Goal: Task Accomplishment & Management: Use online tool/utility

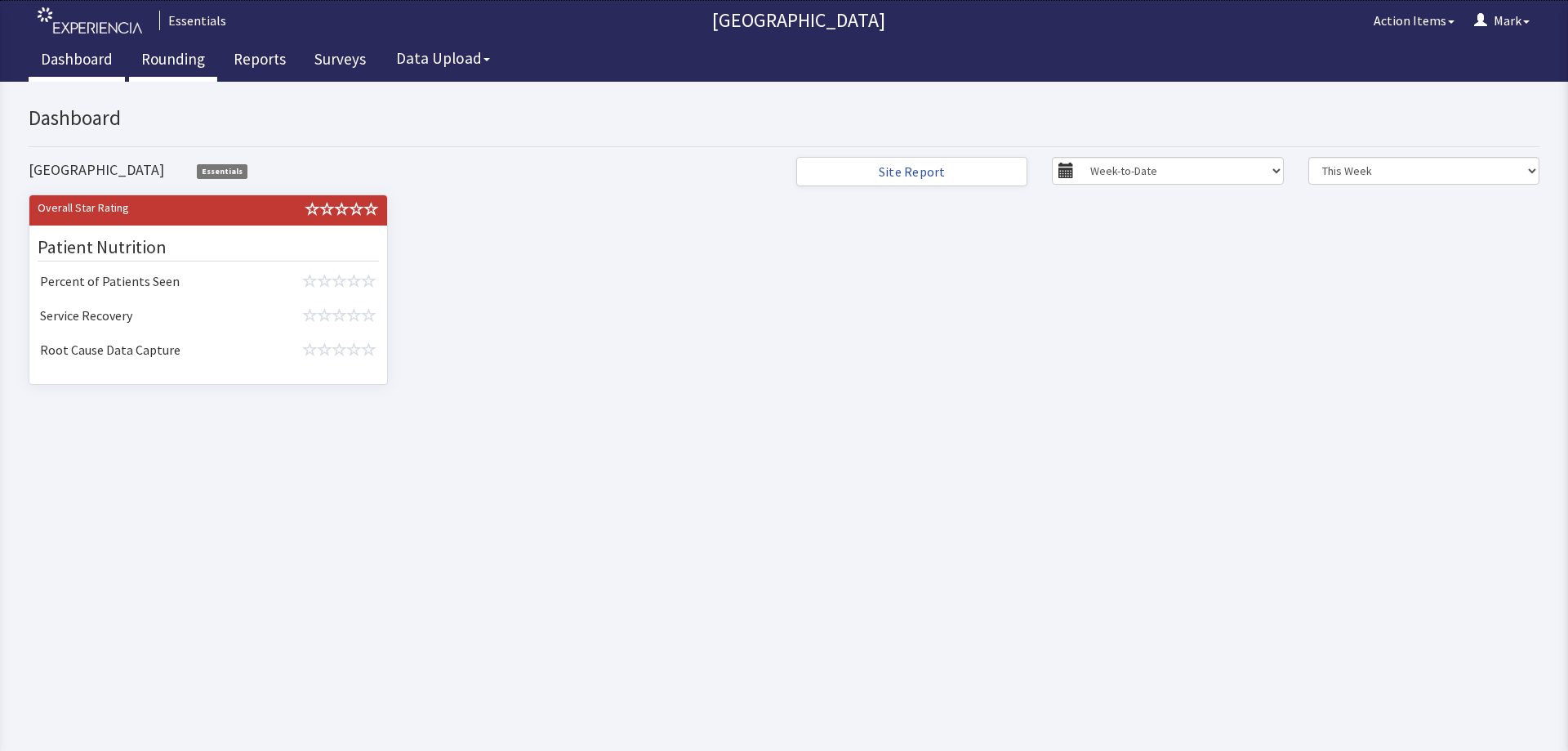
click at [196, 64] on link "Rounding" at bounding box center [173, 61] width 89 height 41
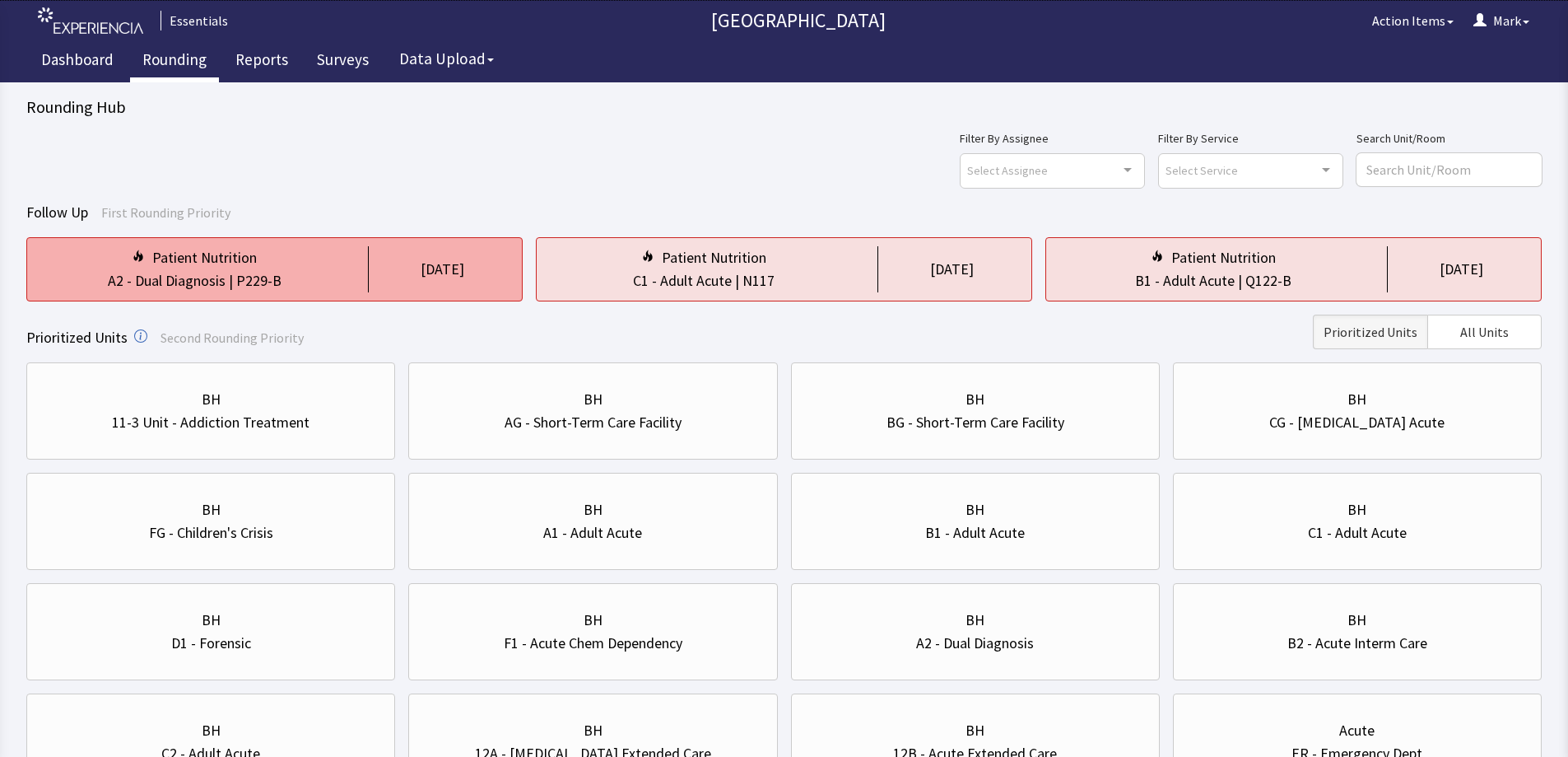
click at [421, 263] on div "[DATE]" at bounding box center [442, 269] width 43 height 23
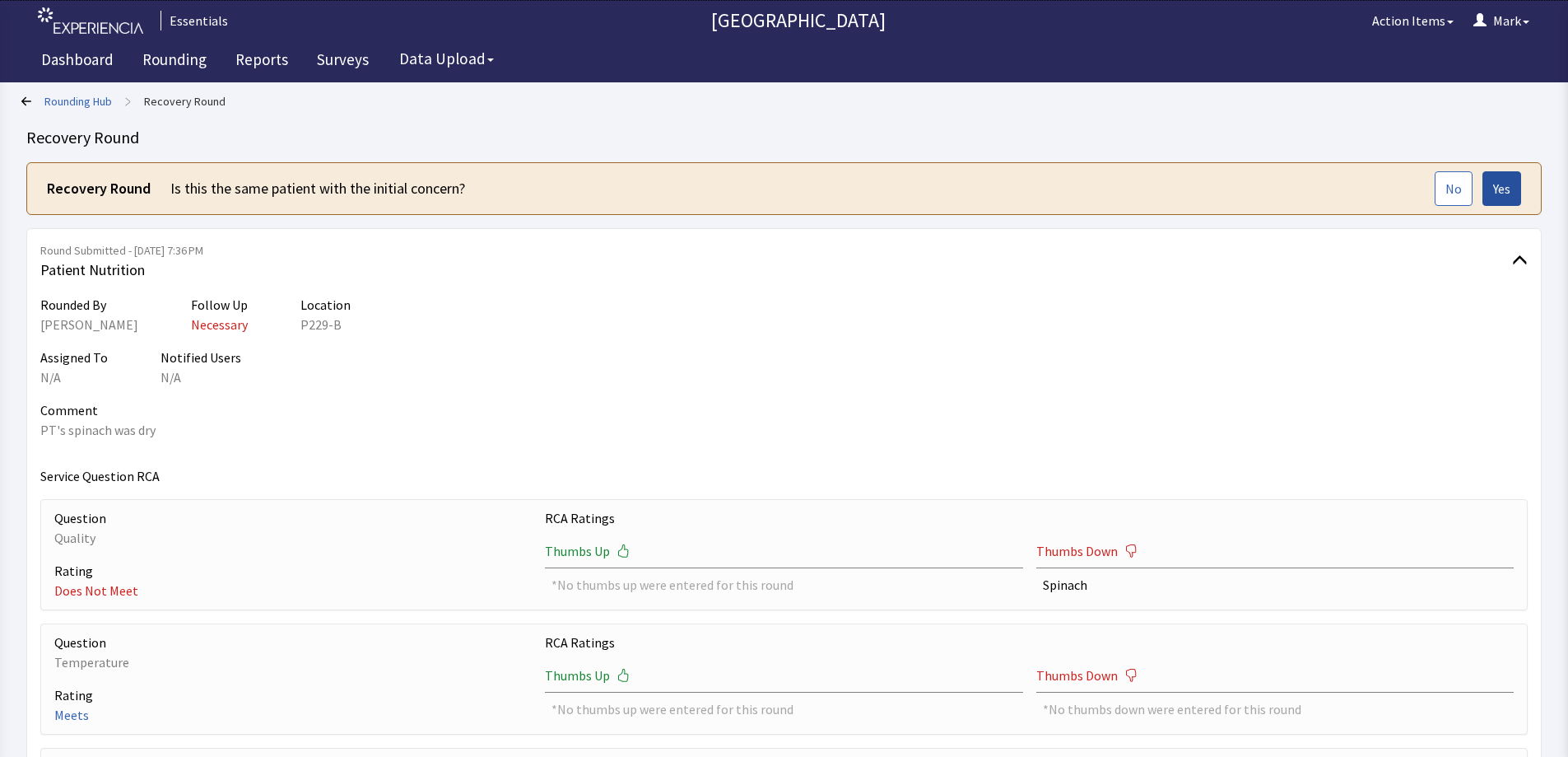
click at [1499, 194] on span "Yes" at bounding box center [1502, 188] width 17 height 20
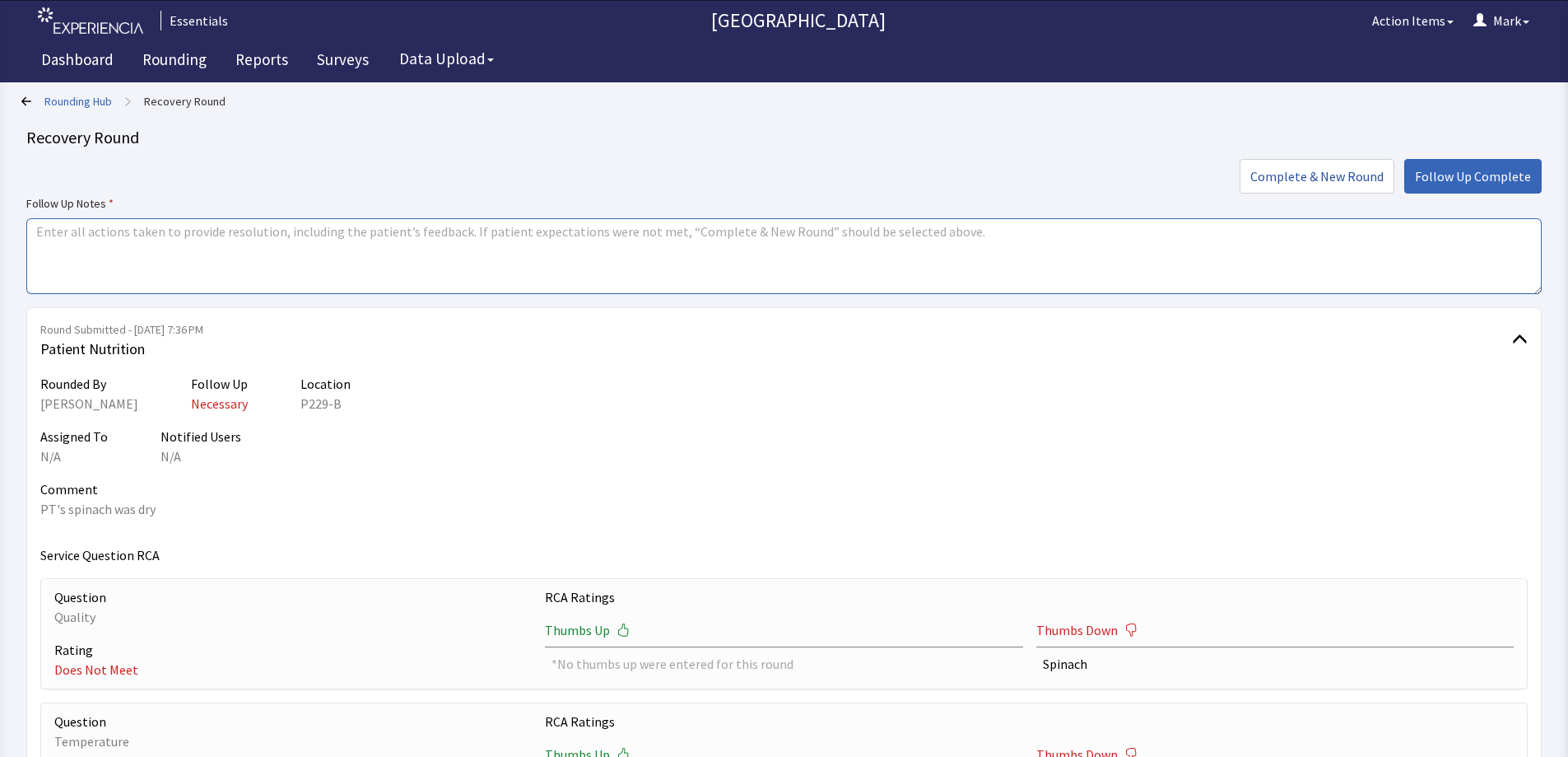
click at [621, 232] on textarea at bounding box center [784, 256] width 1515 height 76
drag, startPoint x: 358, startPoint y: 236, endPoint x: 281, endPoint y: 236, distance: 77.0
click at [281, 236] on textarea "Reviewed with culinary staff. PT did not want more spinach at the time." at bounding box center [784, 256] width 1515 height 76
type textarea "Reviewed with culinary staff. PT did not want anything else at the time."
click at [1440, 171] on span "Follow Up Complete" at bounding box center [1473, 176] width 116 height 20
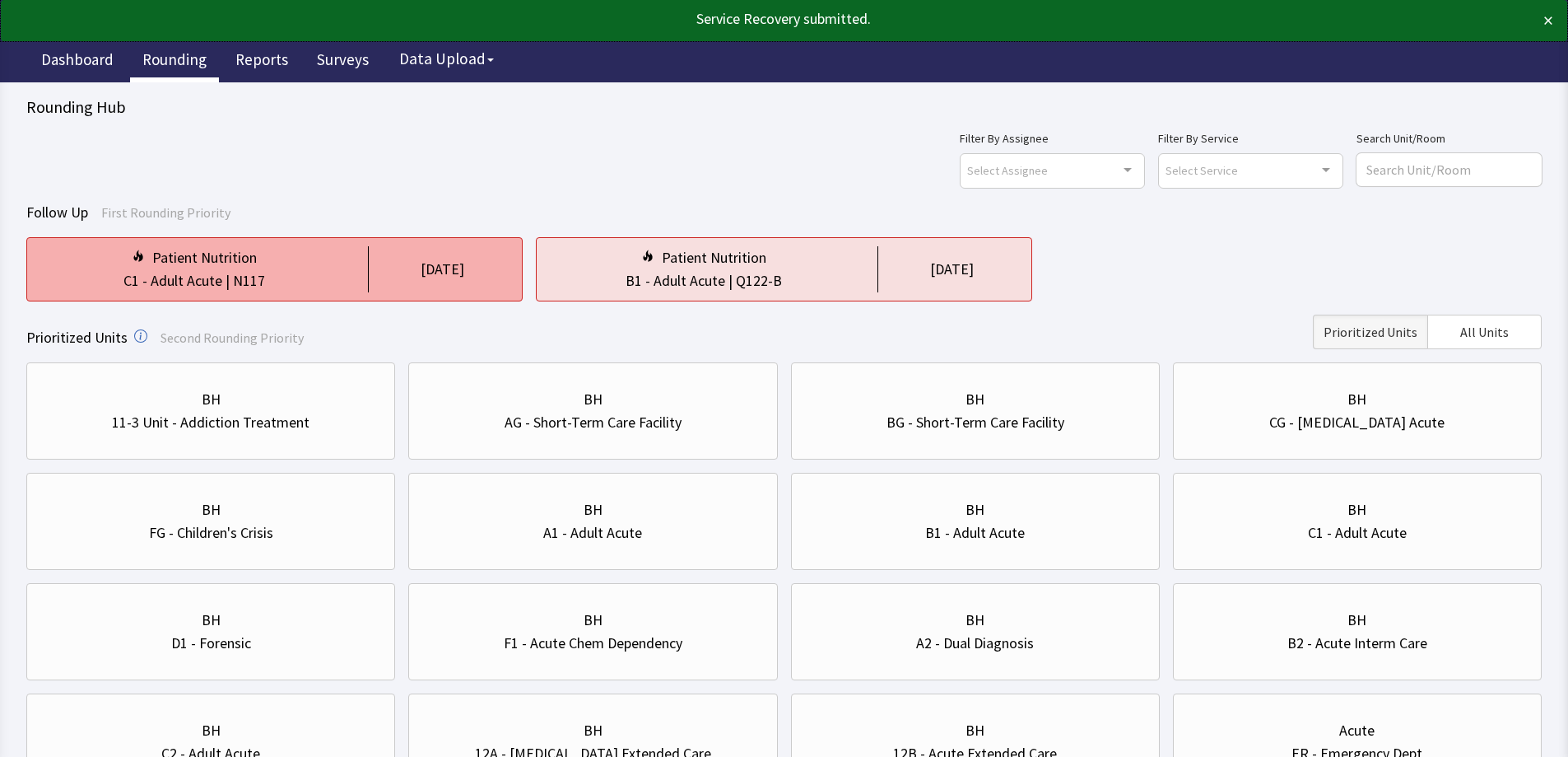
click at [364, 284] on div "Patient Nutrition C1 - Adult Acute | N117 1 day ago" at bounding box center [275, 270] width 497 height 65
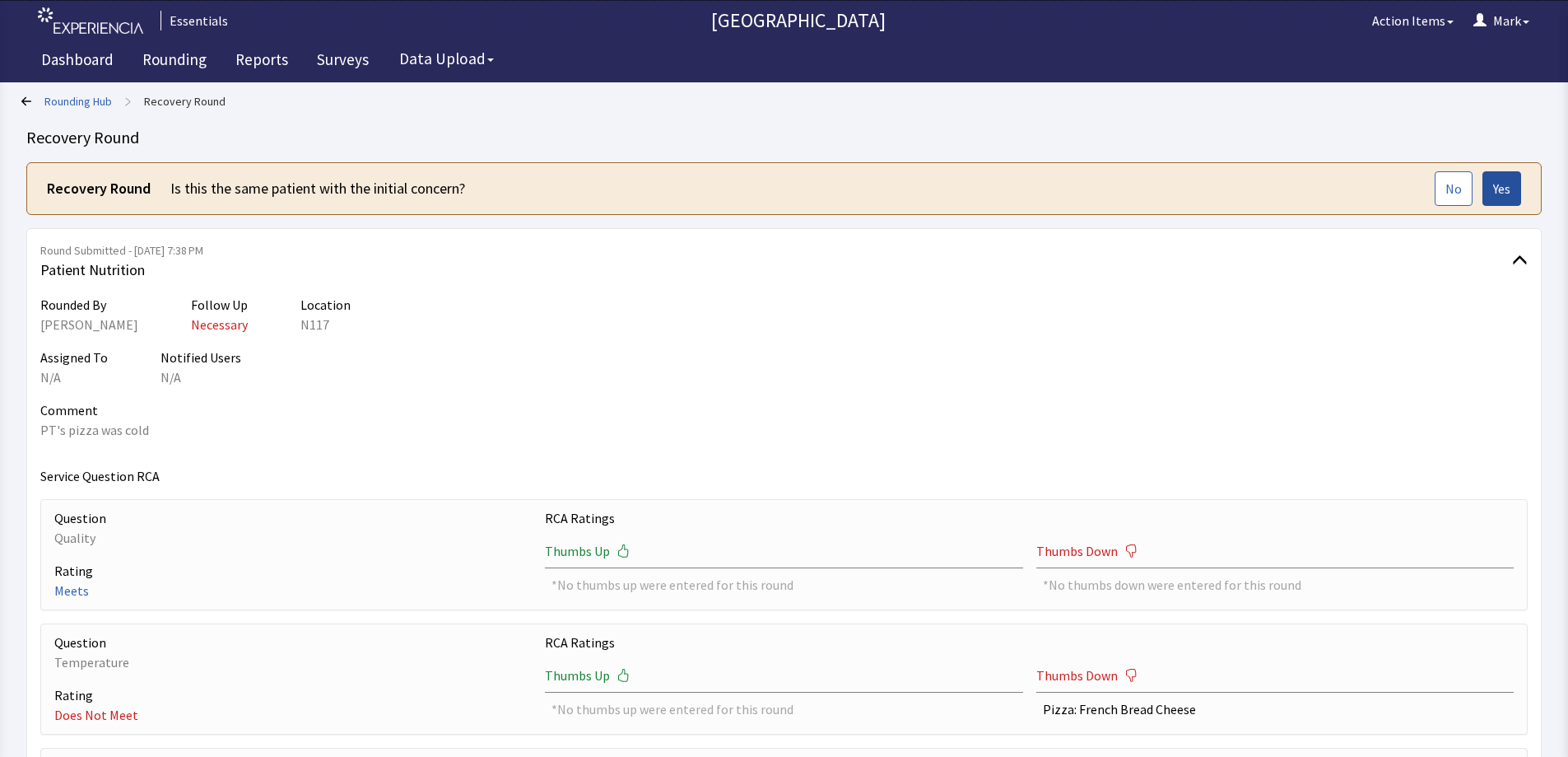
click at [1494, 174] on button "Yes" at bounding box center [1503, 188] width 39 height 35
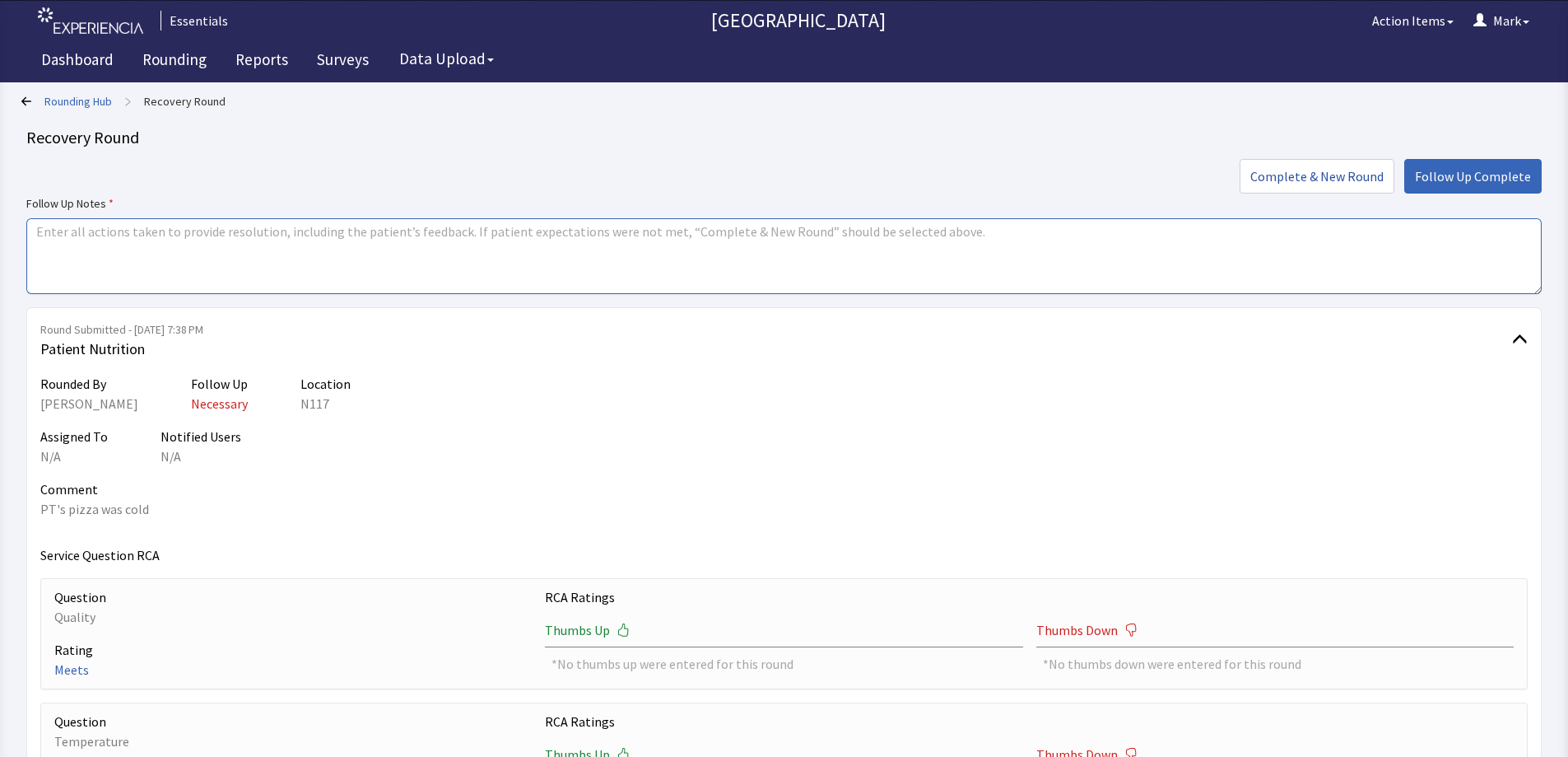
click at [480, 251] on textarea at bounding box center [784, 256] width 1515 height 76
click at [489, 268] on textarea at bounding box center [784, 256] width 1515 height 76
type textarea "PT did not want any replacements at the time. Reviewed temperature of pizza wit…"
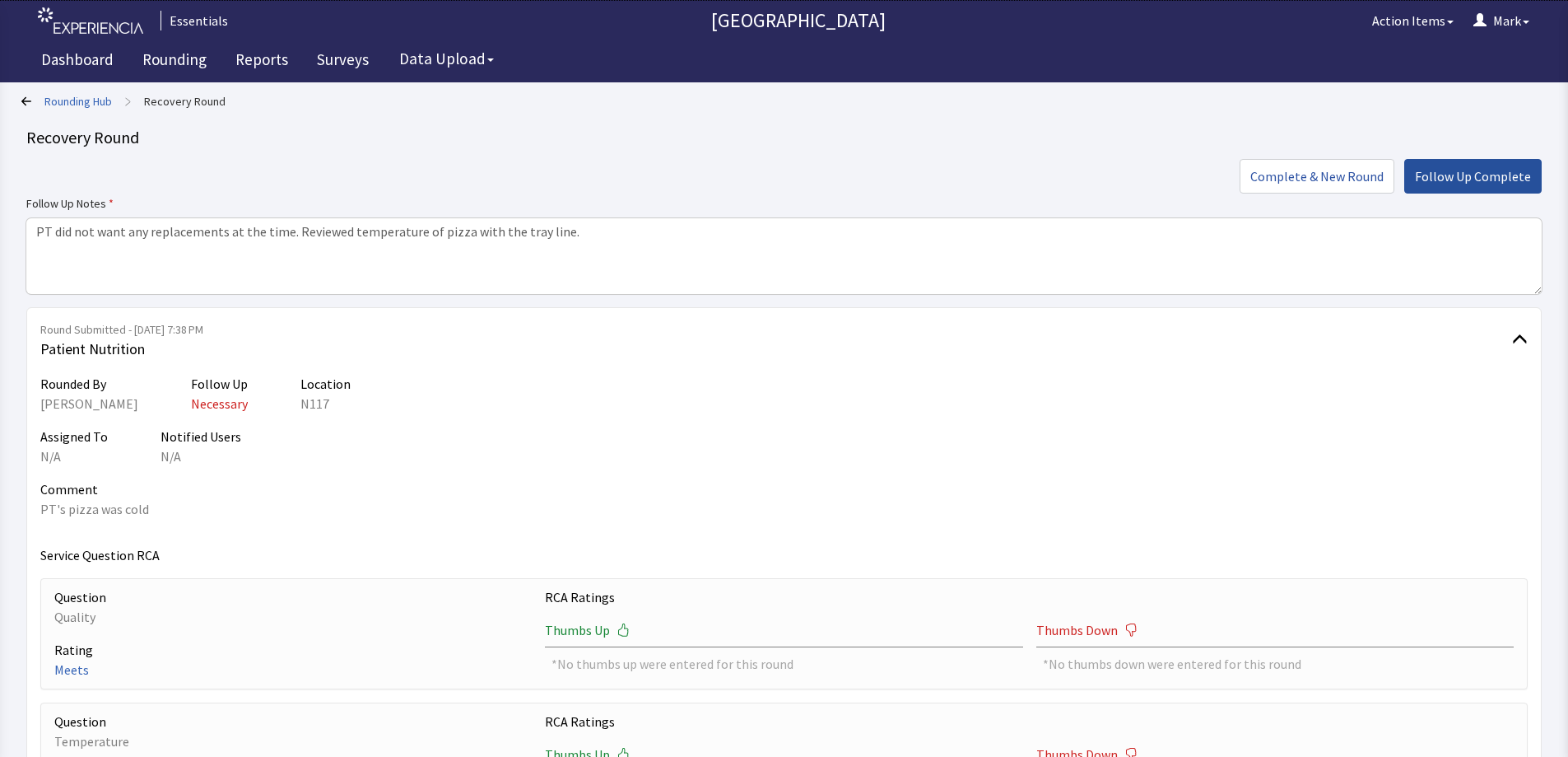
click at [1480, 174] on span "Follow Up Complete" at bounding box center [1473, 176] width 116 height 20
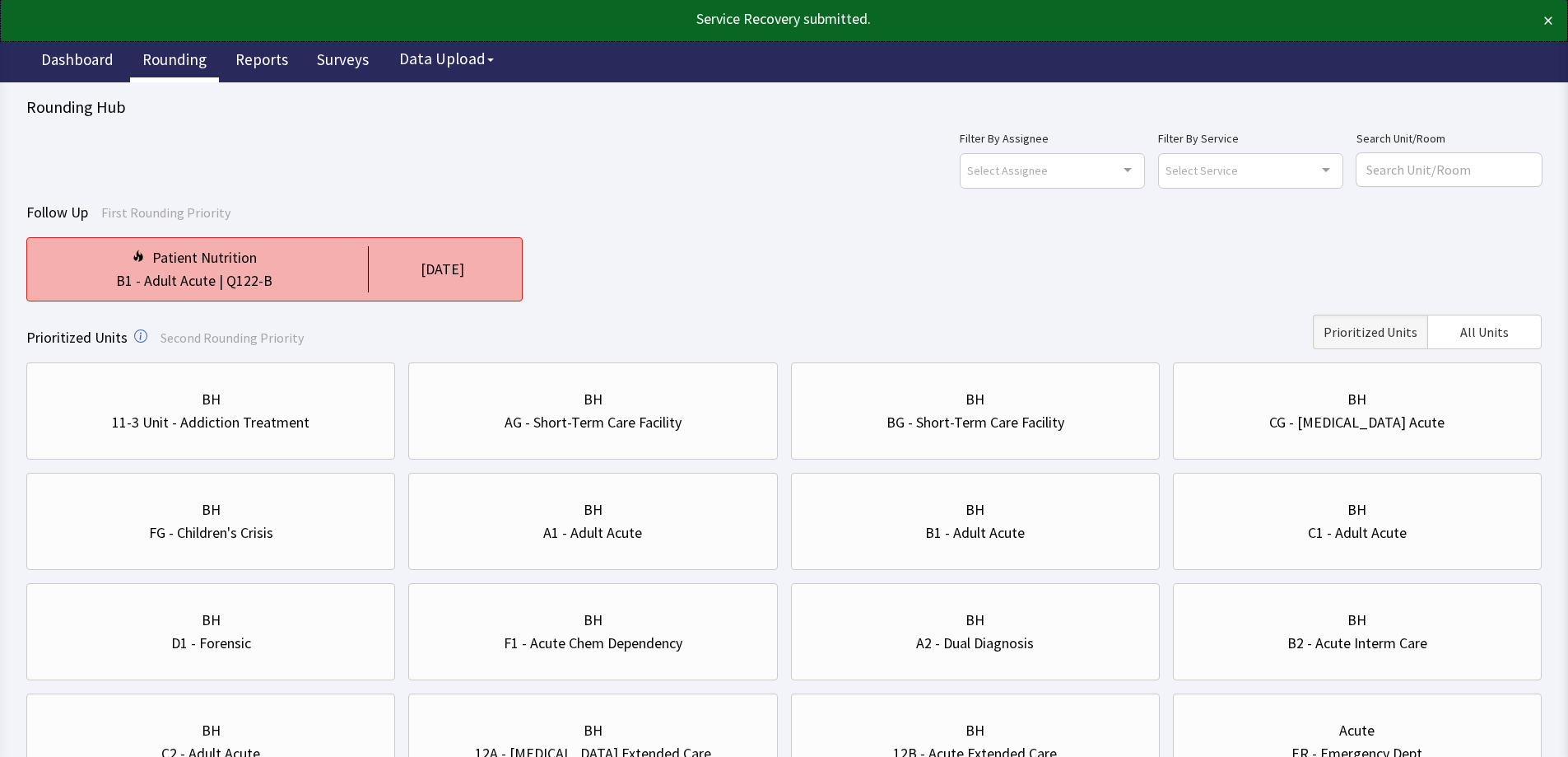
click at [372, 279] on div "1 day ago" at bounding box center [439, 269] width 141 height 46
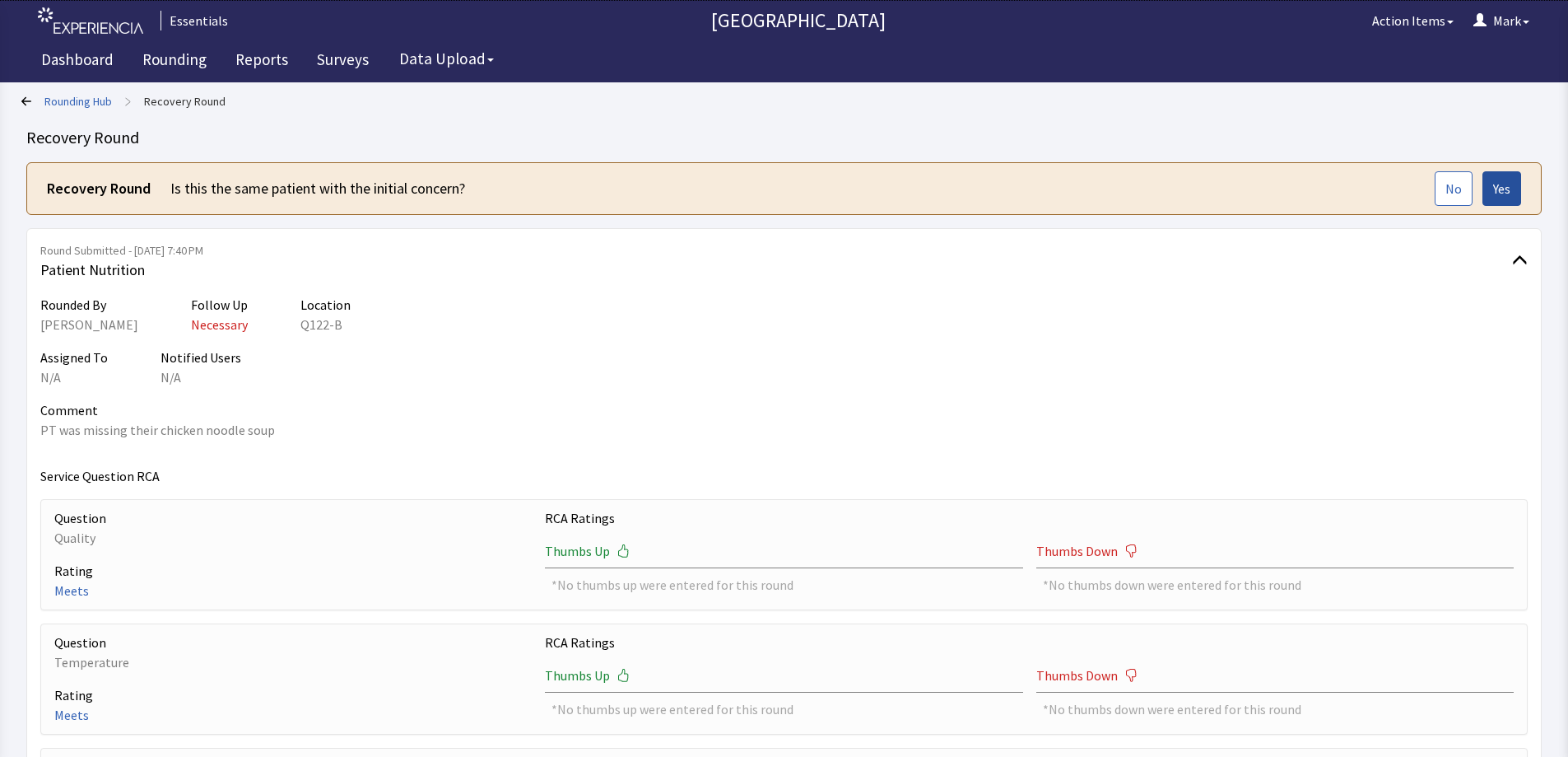
click at [1503, 192] on span "Yes" at bounding box center [1502, 188] width 17 height 20
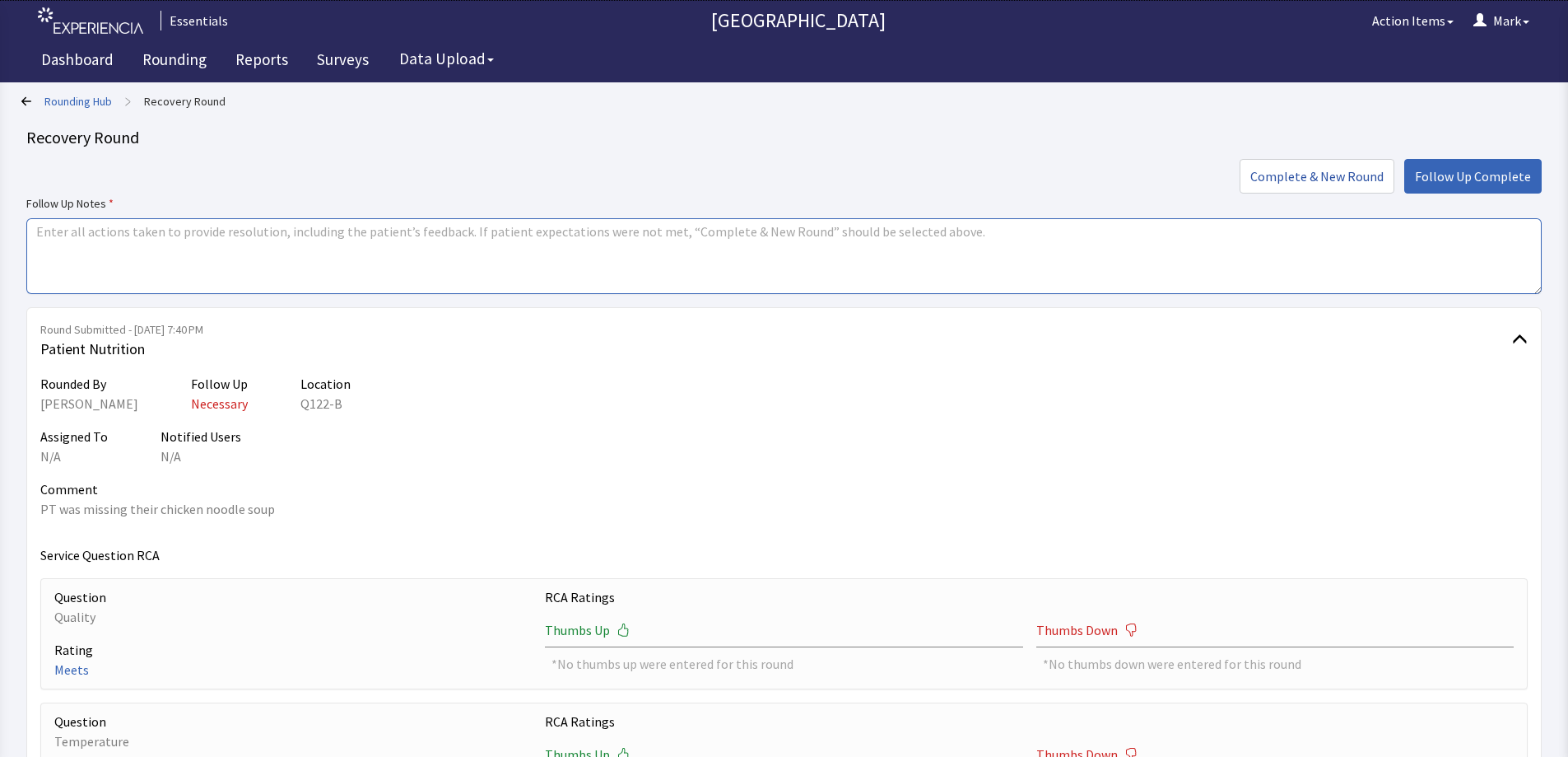
click at [533, 254] on textarea at bounding box center [784, 256] width 1515 height 76
click at [418, 248] on textarea at bounding box center [784, 256] width 1515 height 76
type textarea "S"
type textarea "PT placed on manager check. Reviewed with tray line workers."
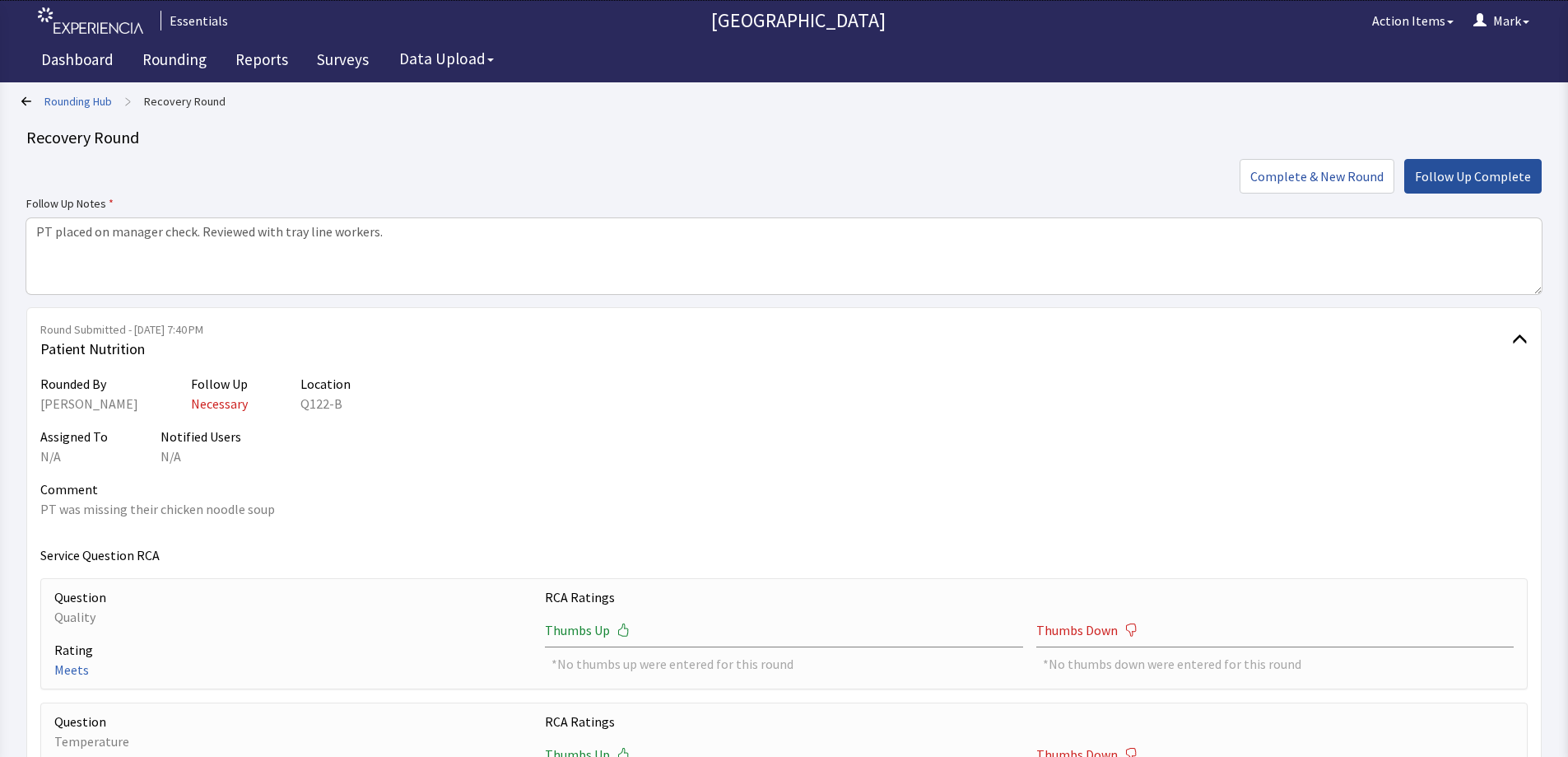
click at [1466, 166] on button "Follow Up Complete" at bounding box center [1474, 176] width 138 height 35
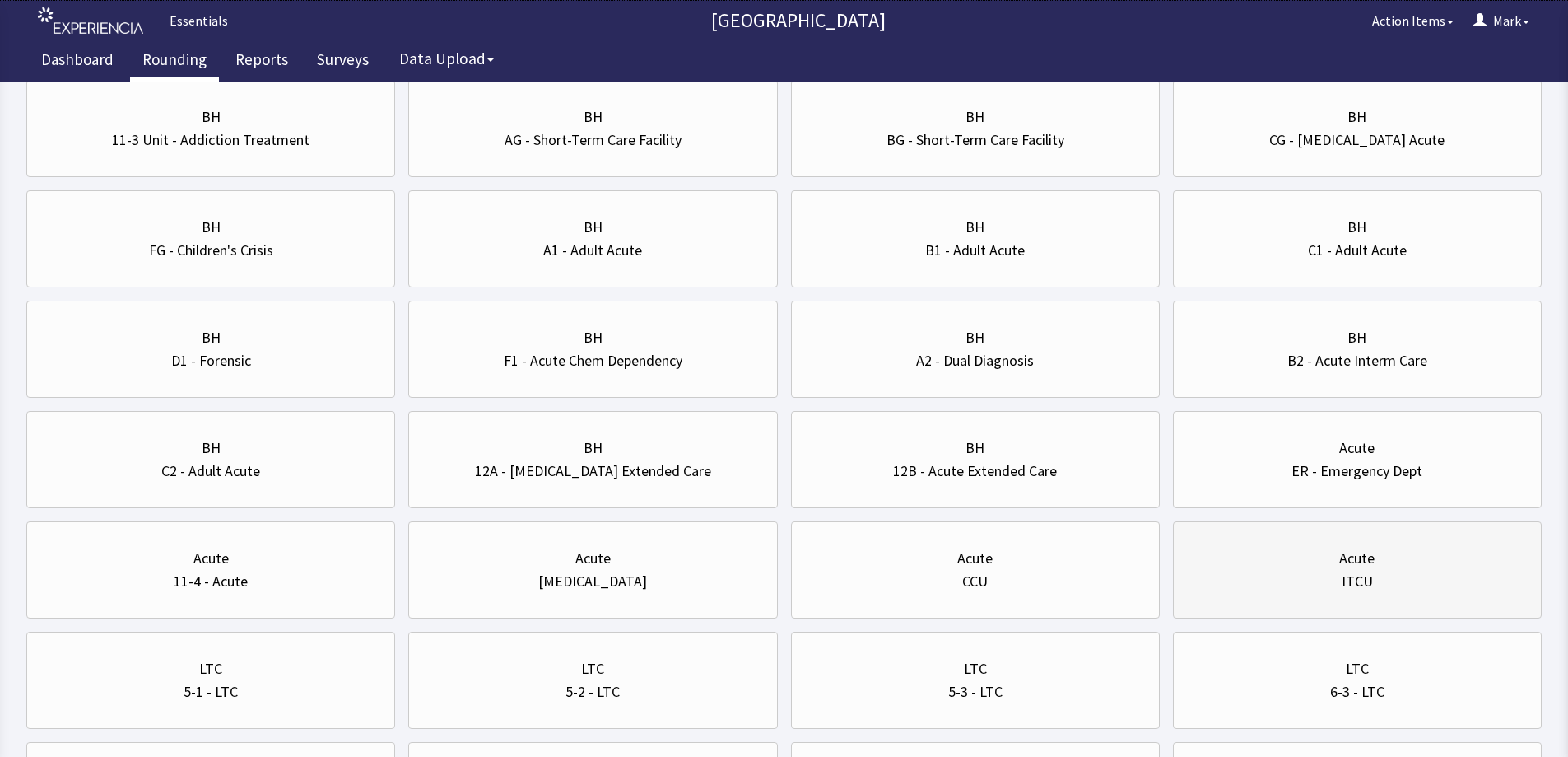
scroll to position [544, 0]
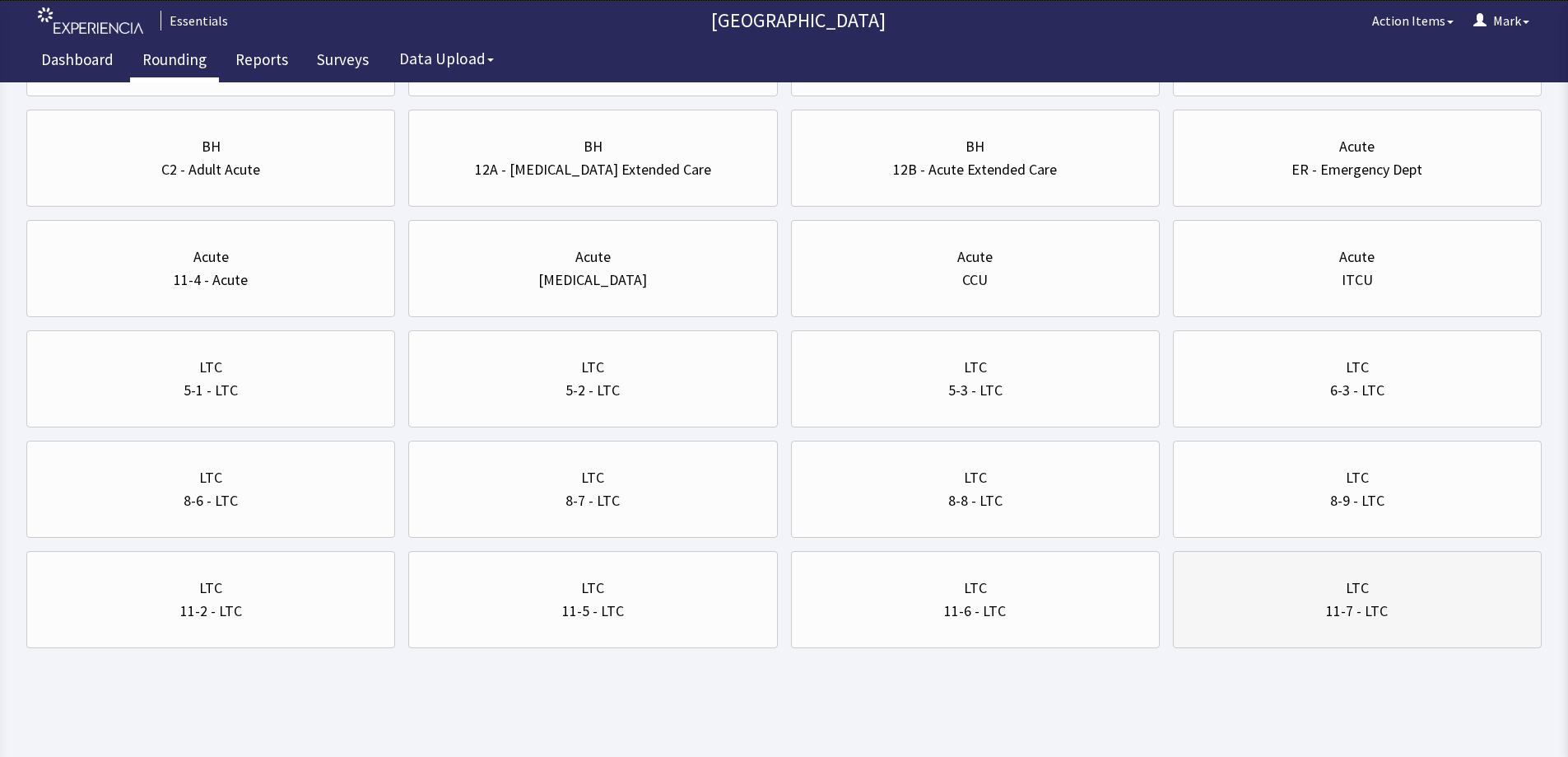
click at [1313, 589] on div "LTC" at bounding box center [1357, 588] width 341 height 23
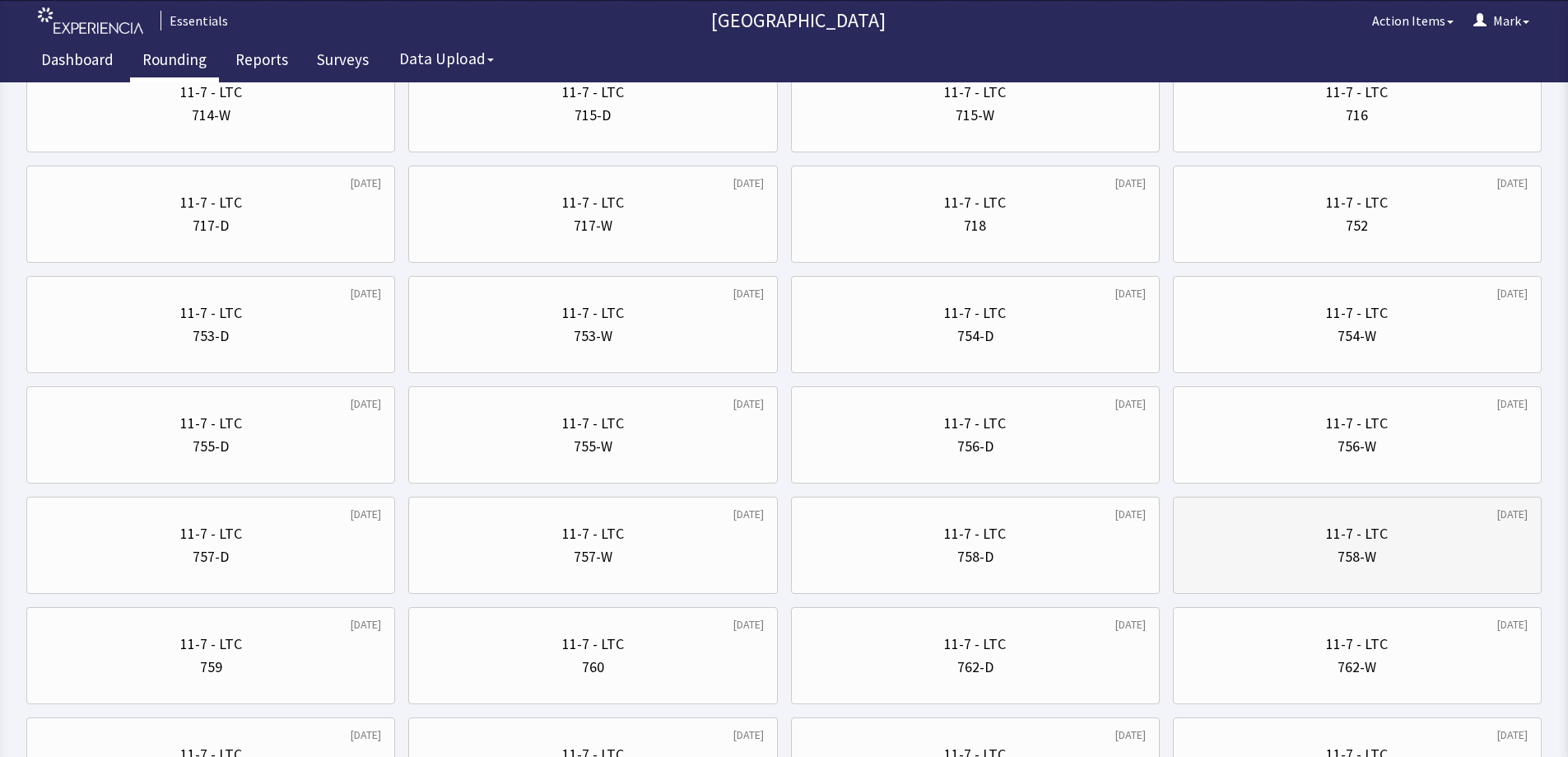
scroll to position [988, 0]
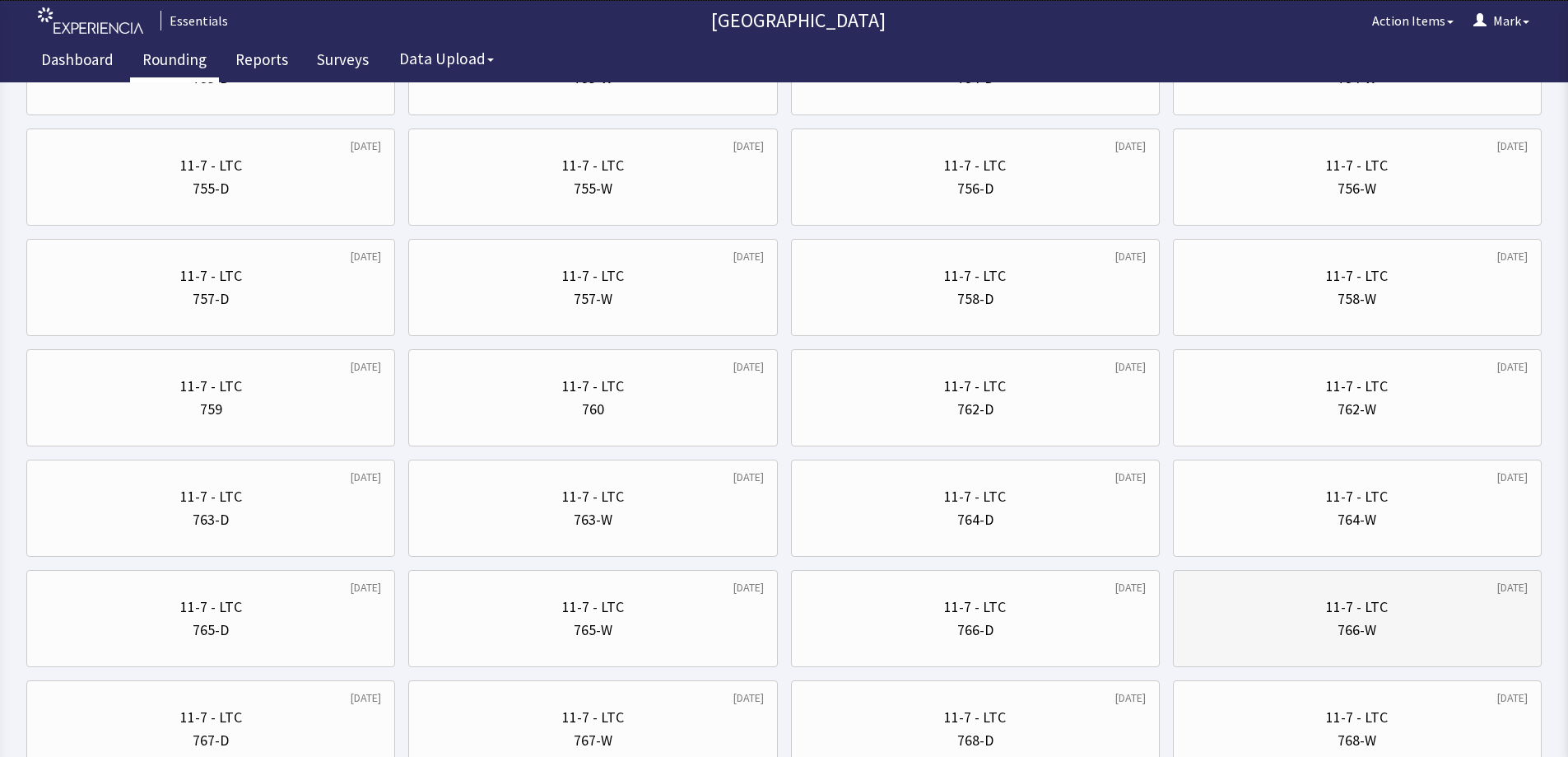
click at [1285, 643] on div "11-7 - LTC 766-W" at bounding box center [1357, 618] width 341 height 79
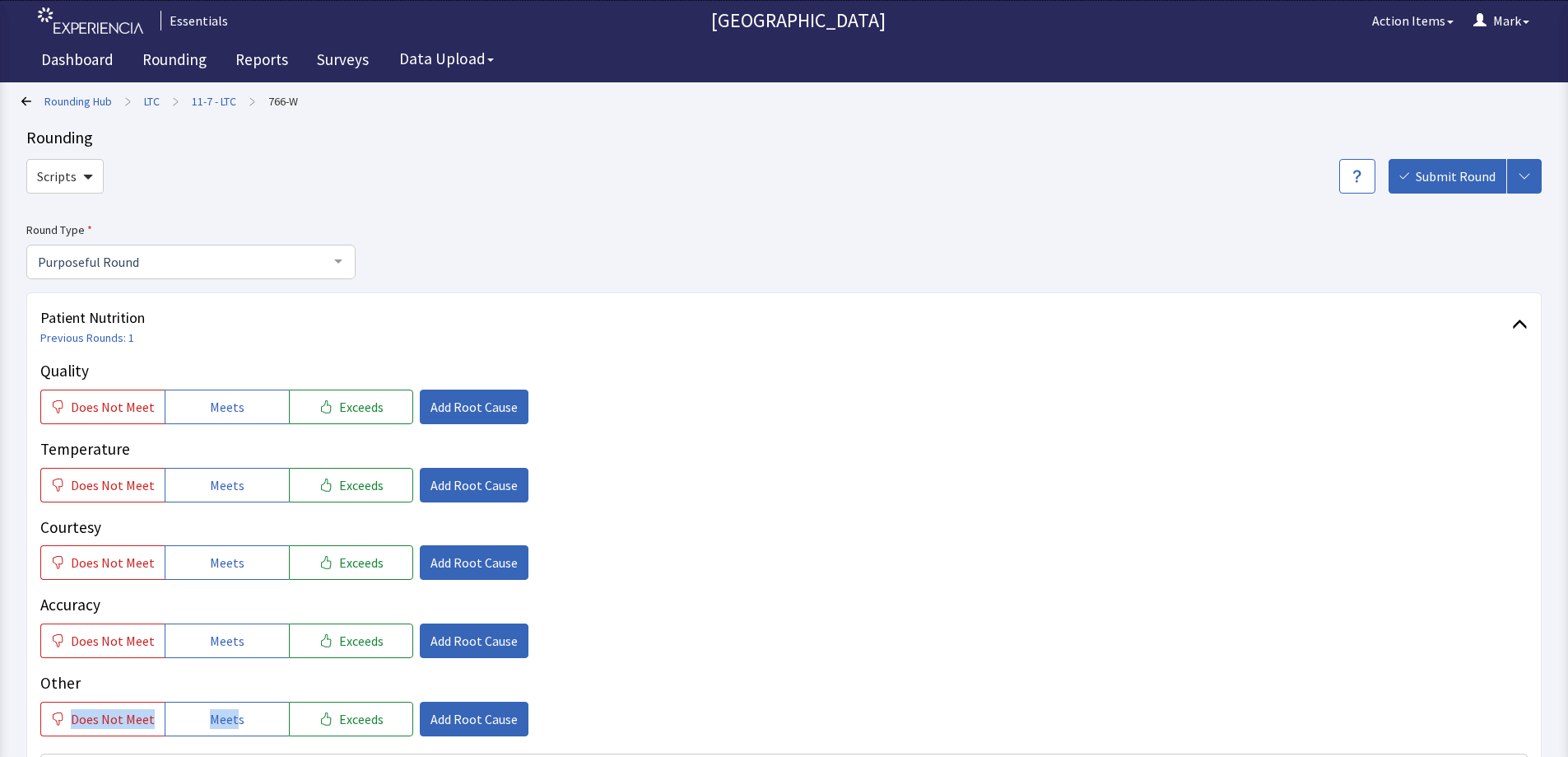
click at [233, 698] on div "Other Does Not Meet Meets Exceeds Add Root Cause" at bounding box center [784, 703] width 1488 height 65
click at [228, 711] on span "Meets" at bounding box center [227, 719] width 35 height 20
click at [233, 635] on span "Meets" at bounding box center [227, 640] width 35 height 20
click at [240, 578] on button "Meets" at bounding box center [227, 562] width 124 height 35
drag, startPoint x: 218, startPoint y: 482, endPoint x: 224, endPoint y: 437, distance: 45.4
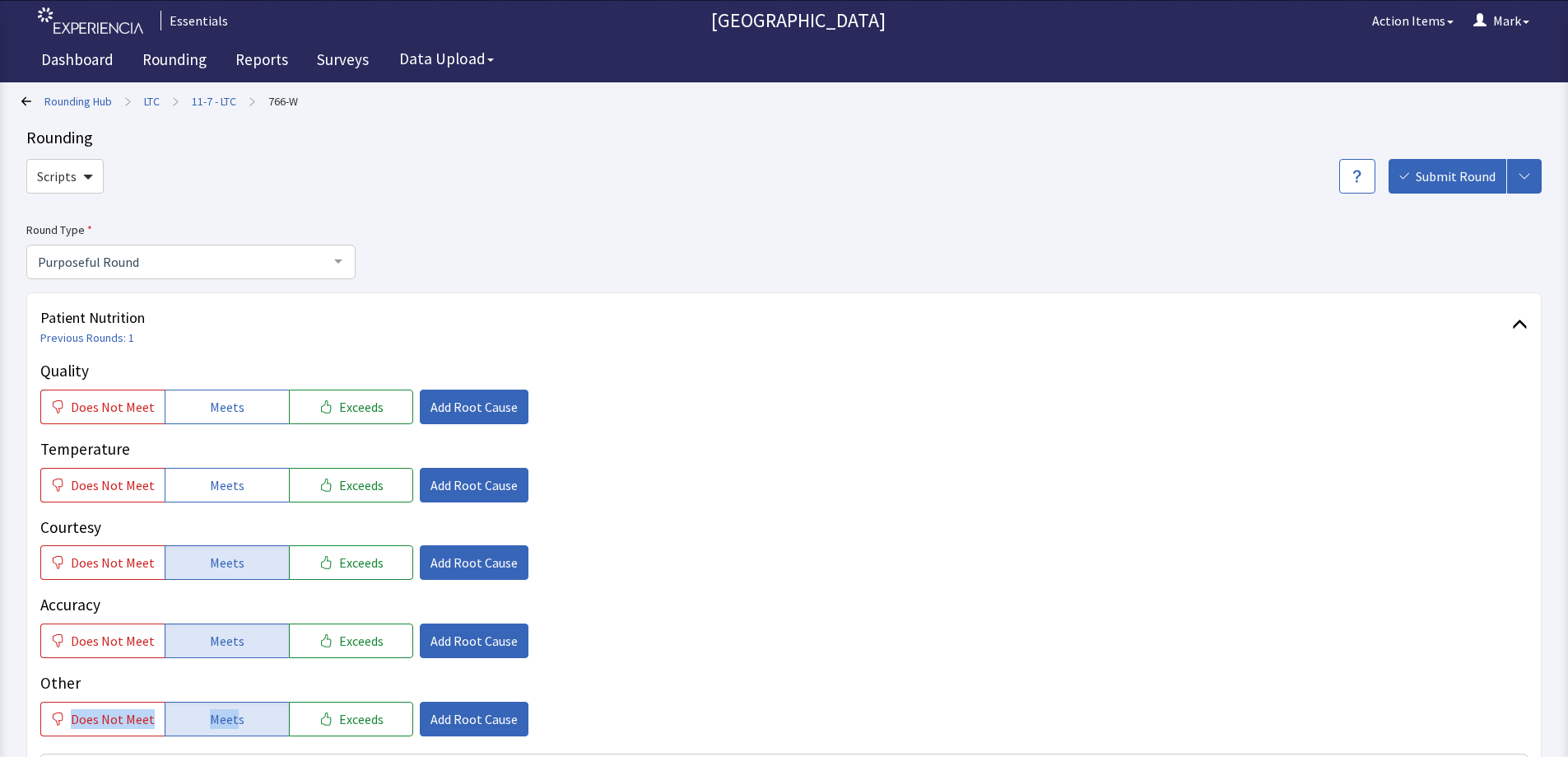
click at [218, 481] on span "Meets" at bounding box center [227, 485] width 35 height 20
click at [224, 401] on span "Meets" at bounding box center [227, 407] width 35 height 20
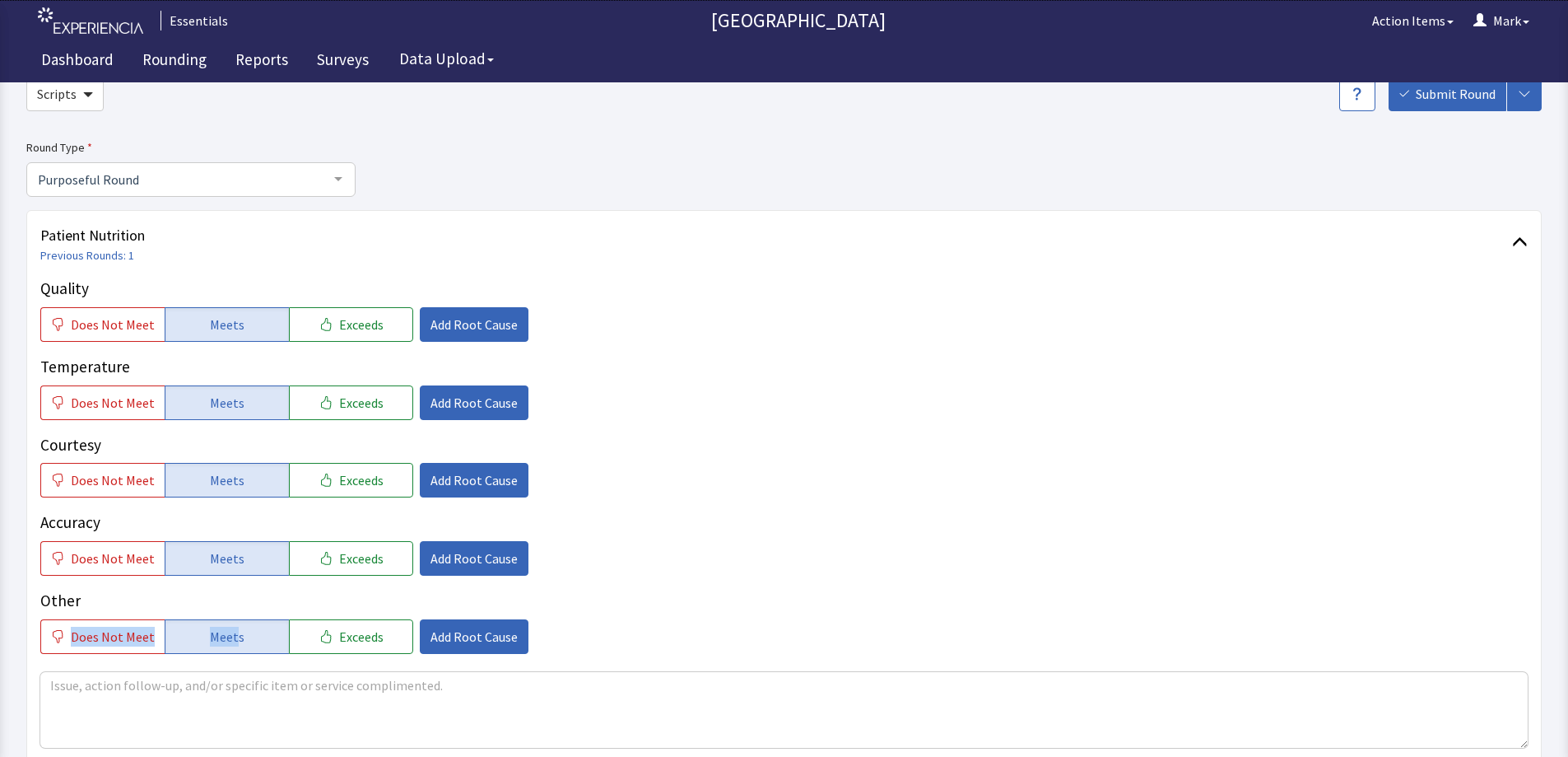
scroll to position [247, 0]
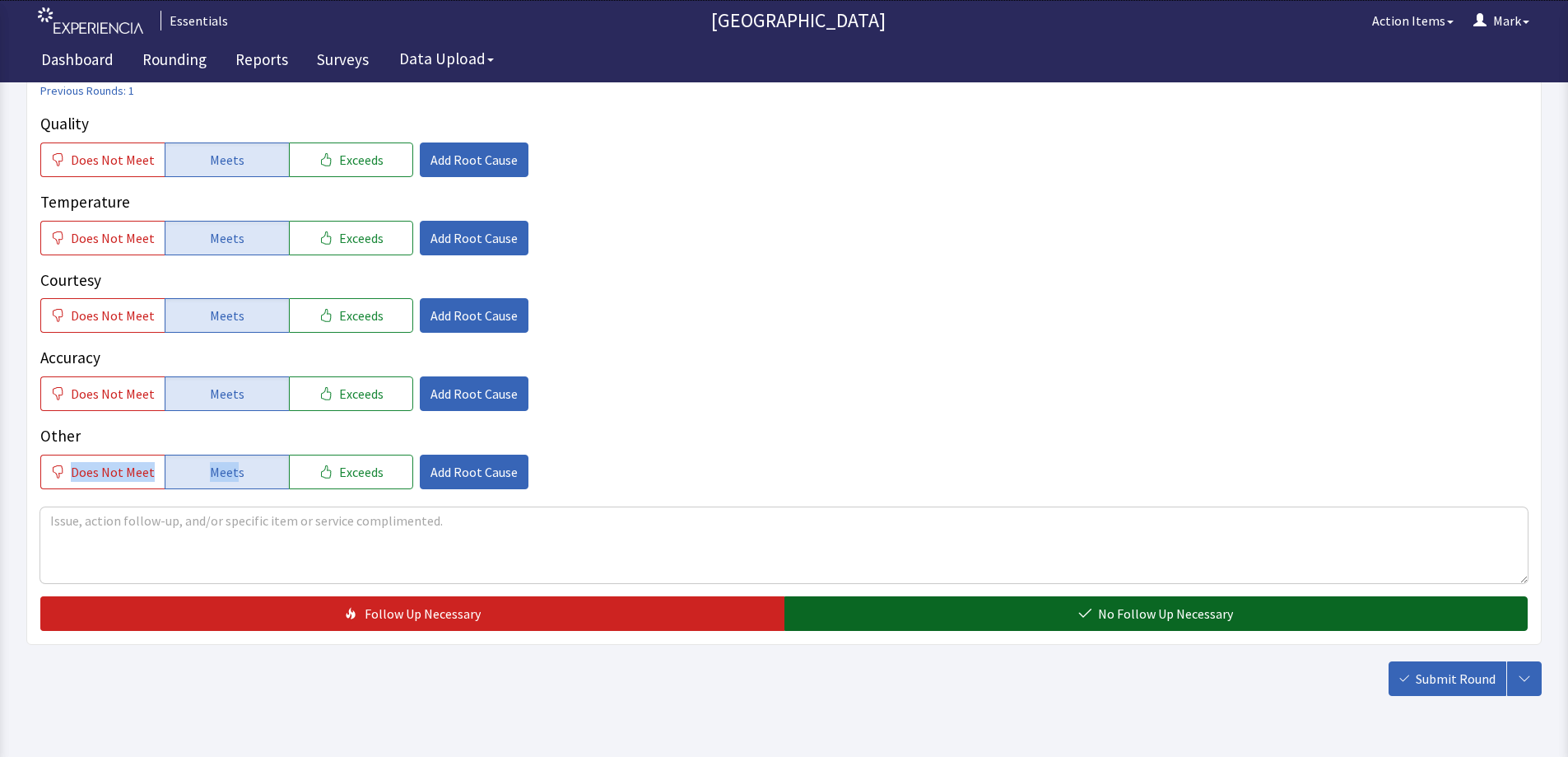
click at [1314, 598] on button "No Follow Up Necessary" at bounding box center [1156, 613] width 744 height 35
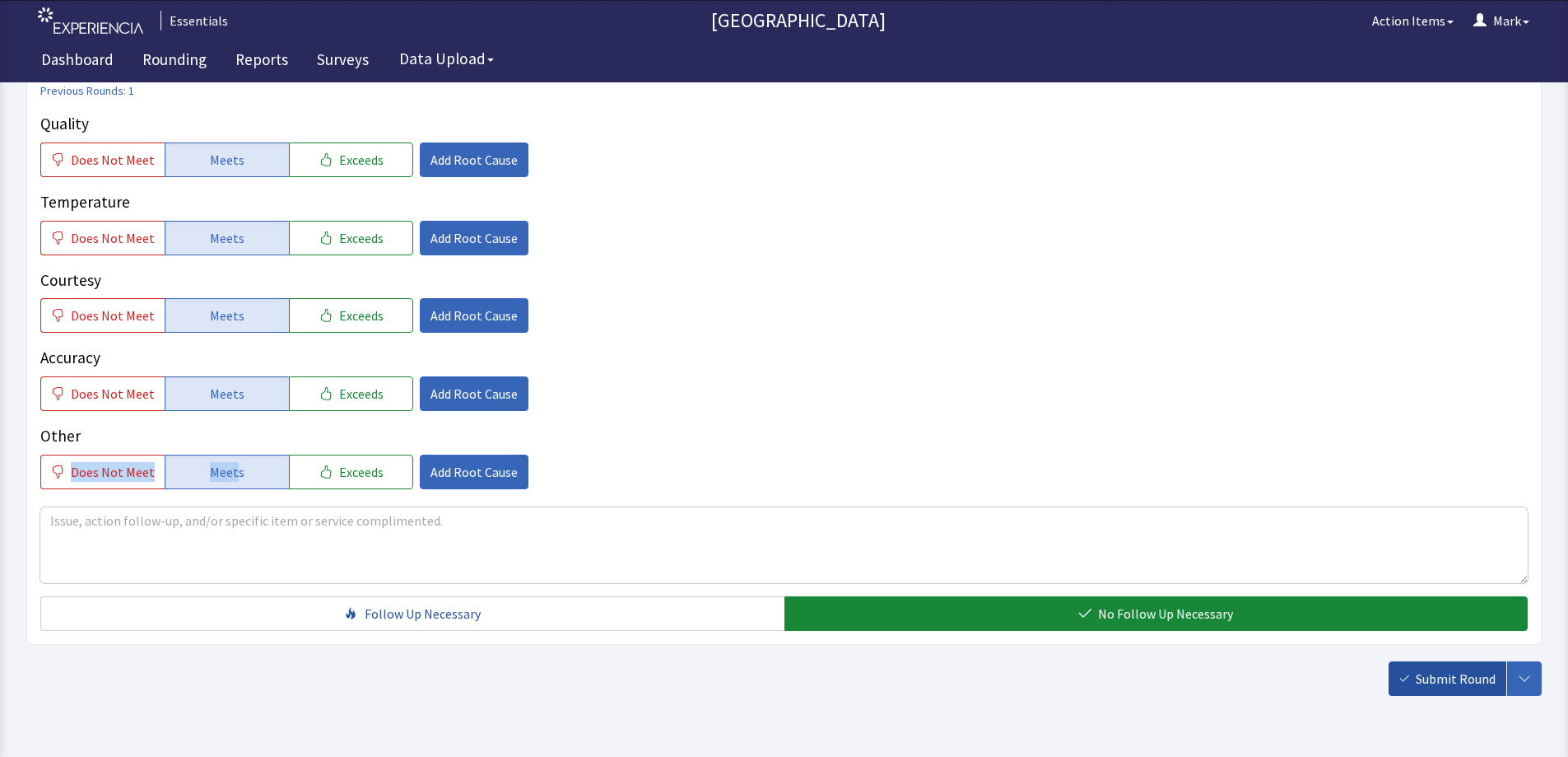
click at [1430, 682] on span "Submit Round" at bounding box center [1456, 678] width 80 height 20
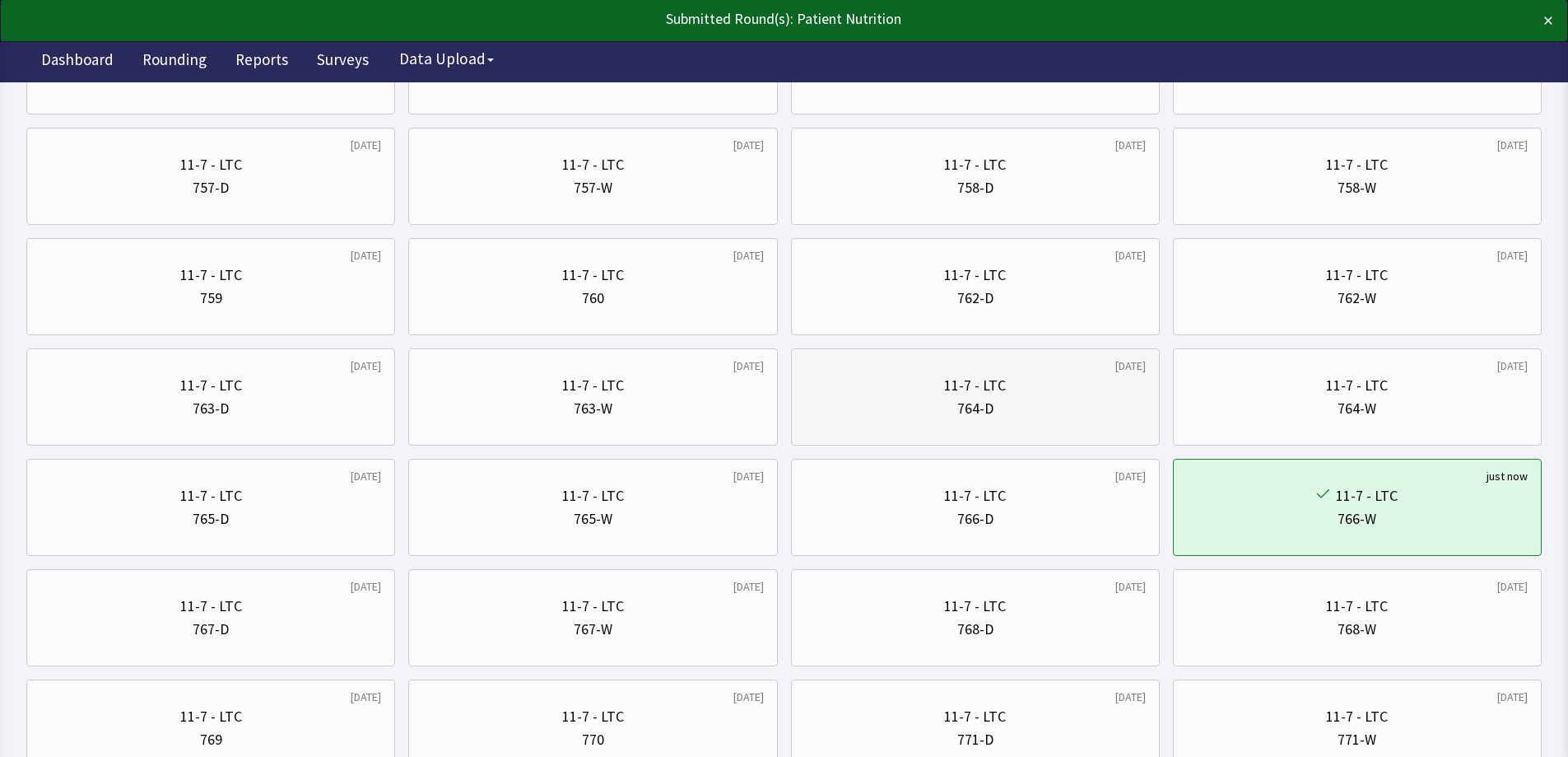
scroll to position [1071, 0]
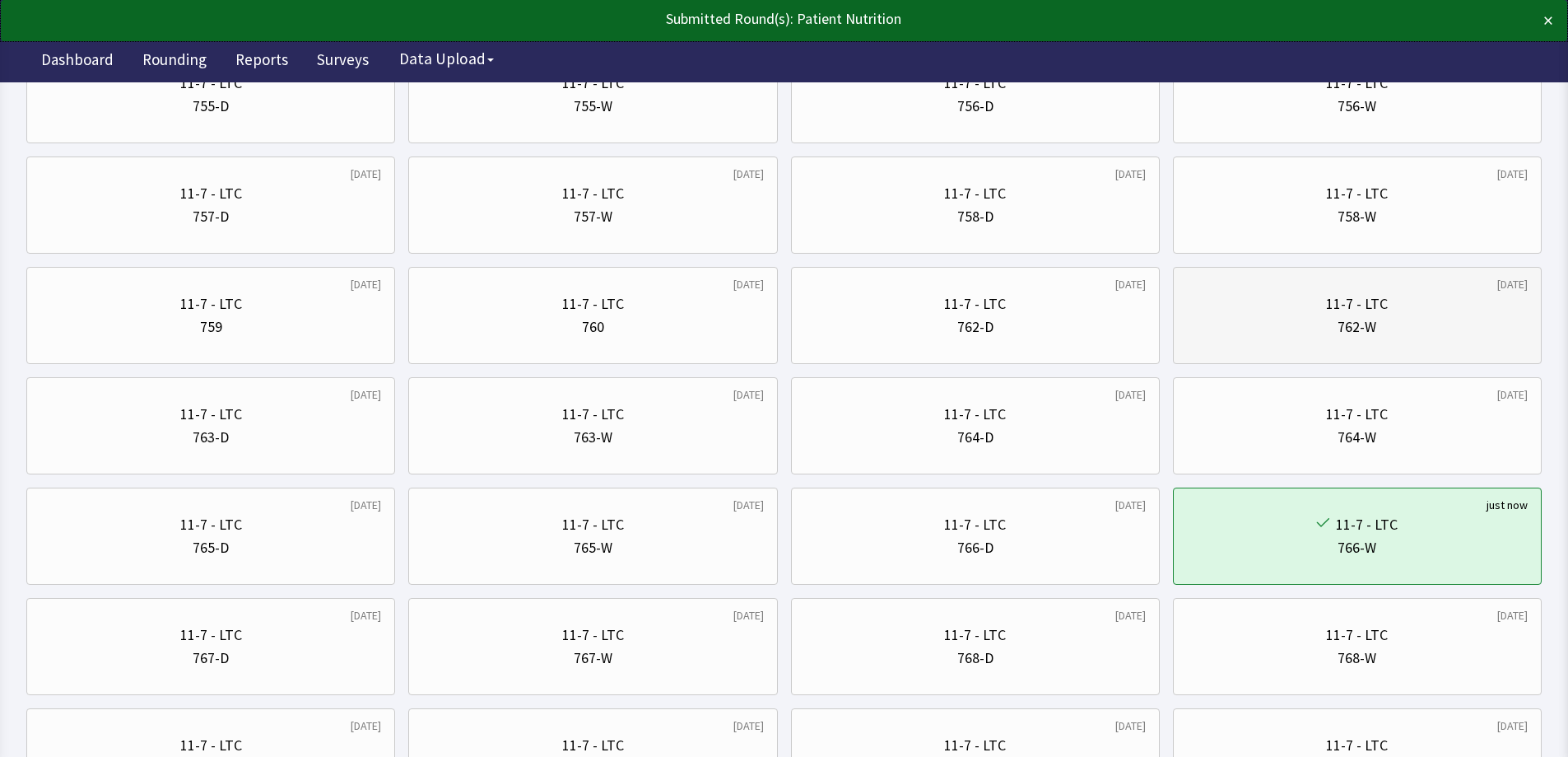
click at [1298, 310] on div "11-7 - LTC" at bounding box center [1357, 304] width 341 height 23
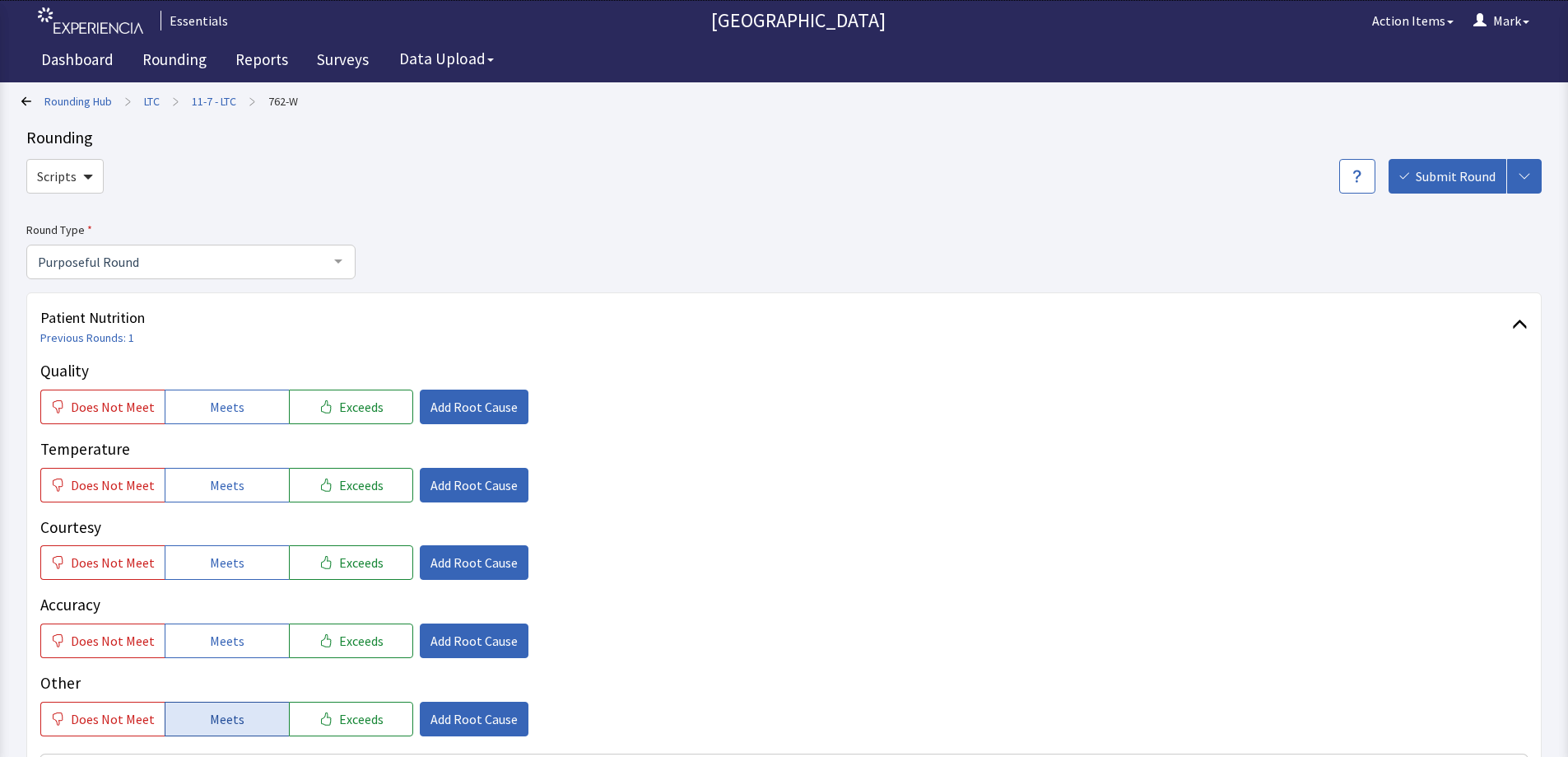
drag, startPoint x: 220, startPoint y: 707, endPoint x: 223, endPoint y: 674, distance: 33.1
click at [220, 709] on button "Meets" at bounding box center [227, 719] width 124 height 35
click at [223, 637] on span "Meets" at bounding box center [227, 640] width 35 height 20
click at [224, 565] on span "Meets" at bounding box center [227, 562] width 35 height 20
click at [210, 487] on span "Meets" at bounding box center [227, 485] width 35 height 20
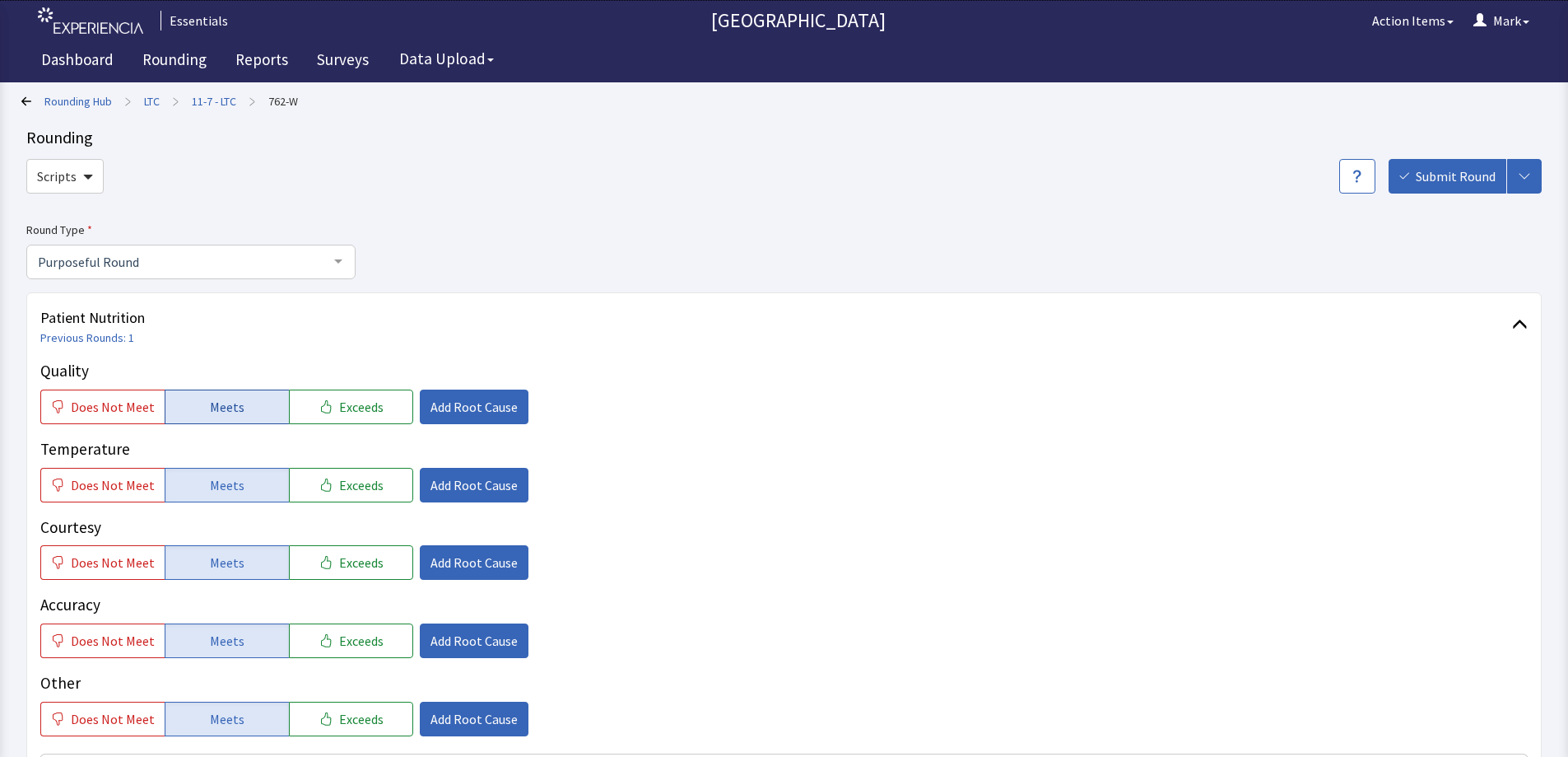
click at [224, 415] on span "Meets" at bounding box center [227, 407] width 35 height 20
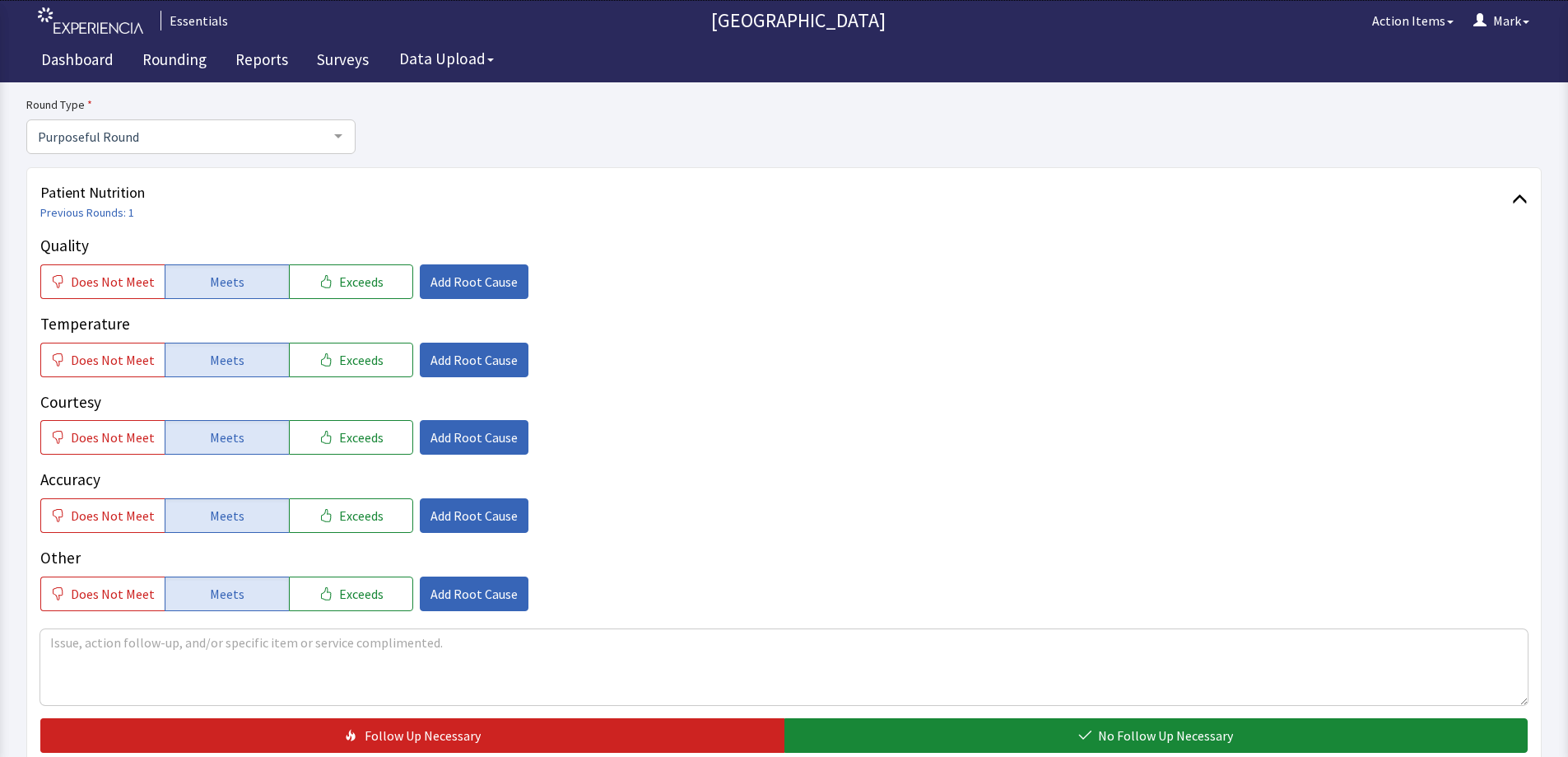
scroll to position [295, 0]
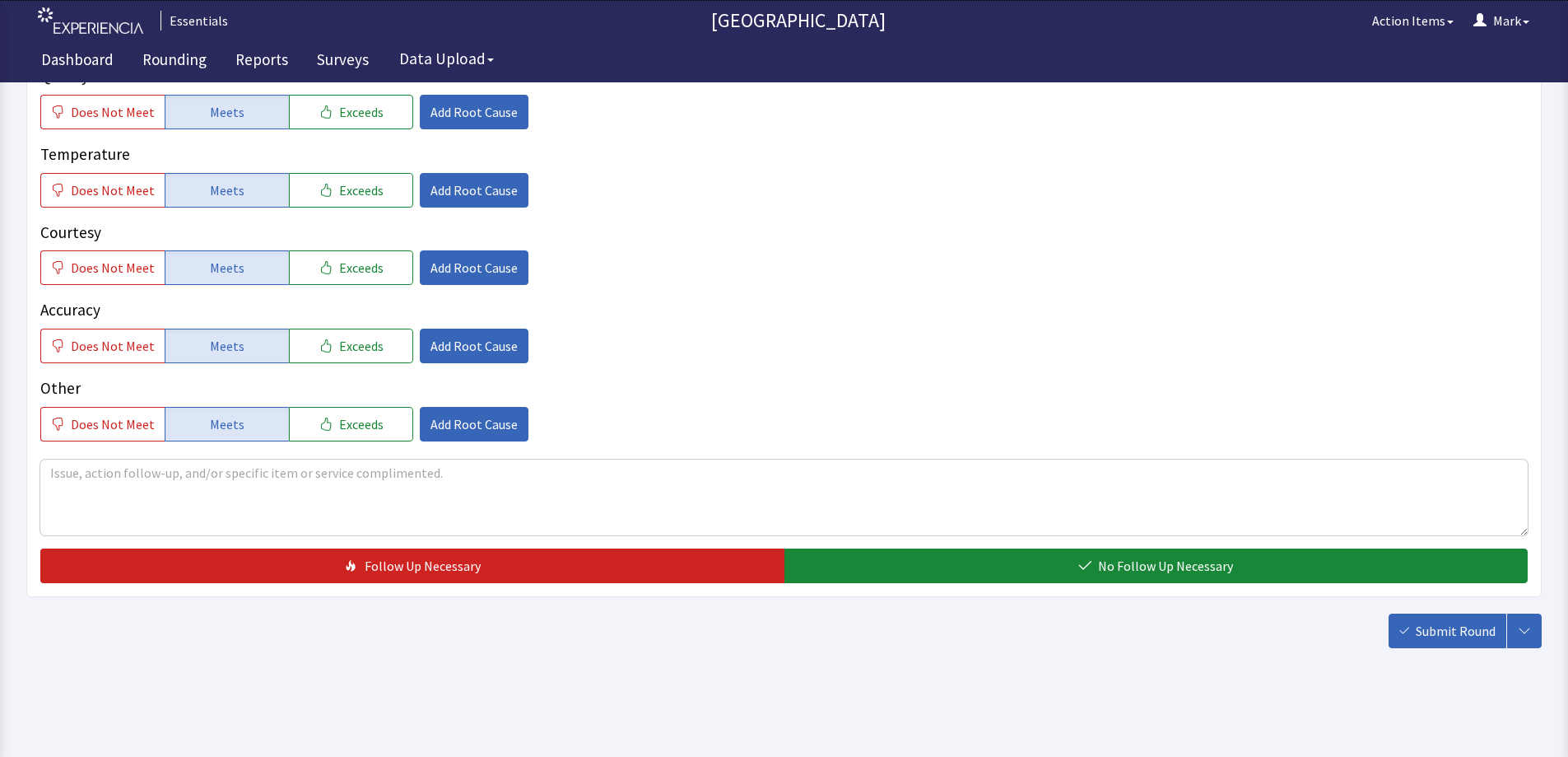
drag, startPoint x: 1307, startPoint y: 571, endPoint x: 1366, endPoint y: 595, distance: 63.7
click at [1307, 570] on button "No Follow Up Necessary" at bounding box center [1156, 566] width 744 height 35
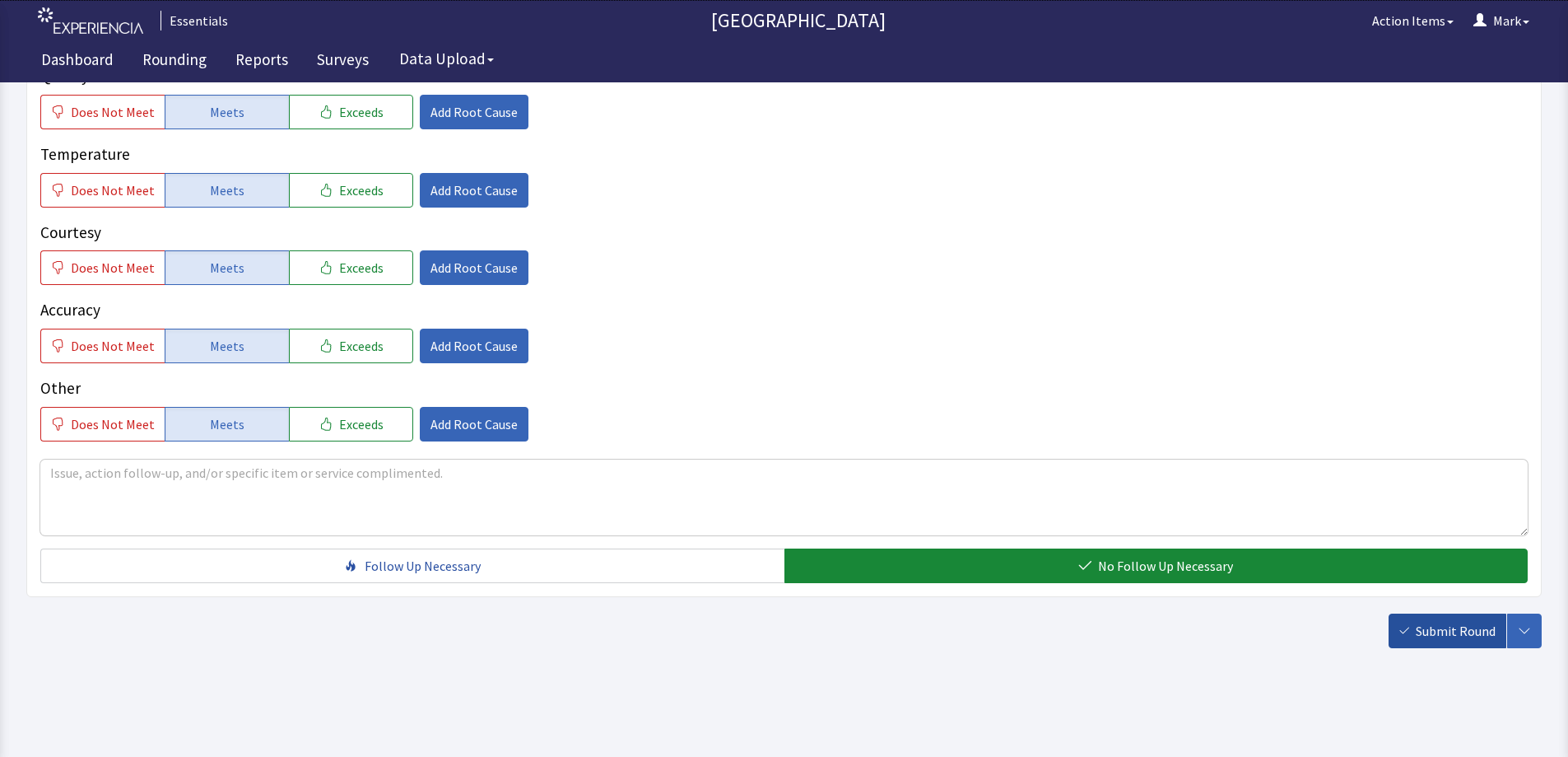
click at [1428, 632] on span "Submit Round" at bounding box center [1456, 630] width 80 height 20
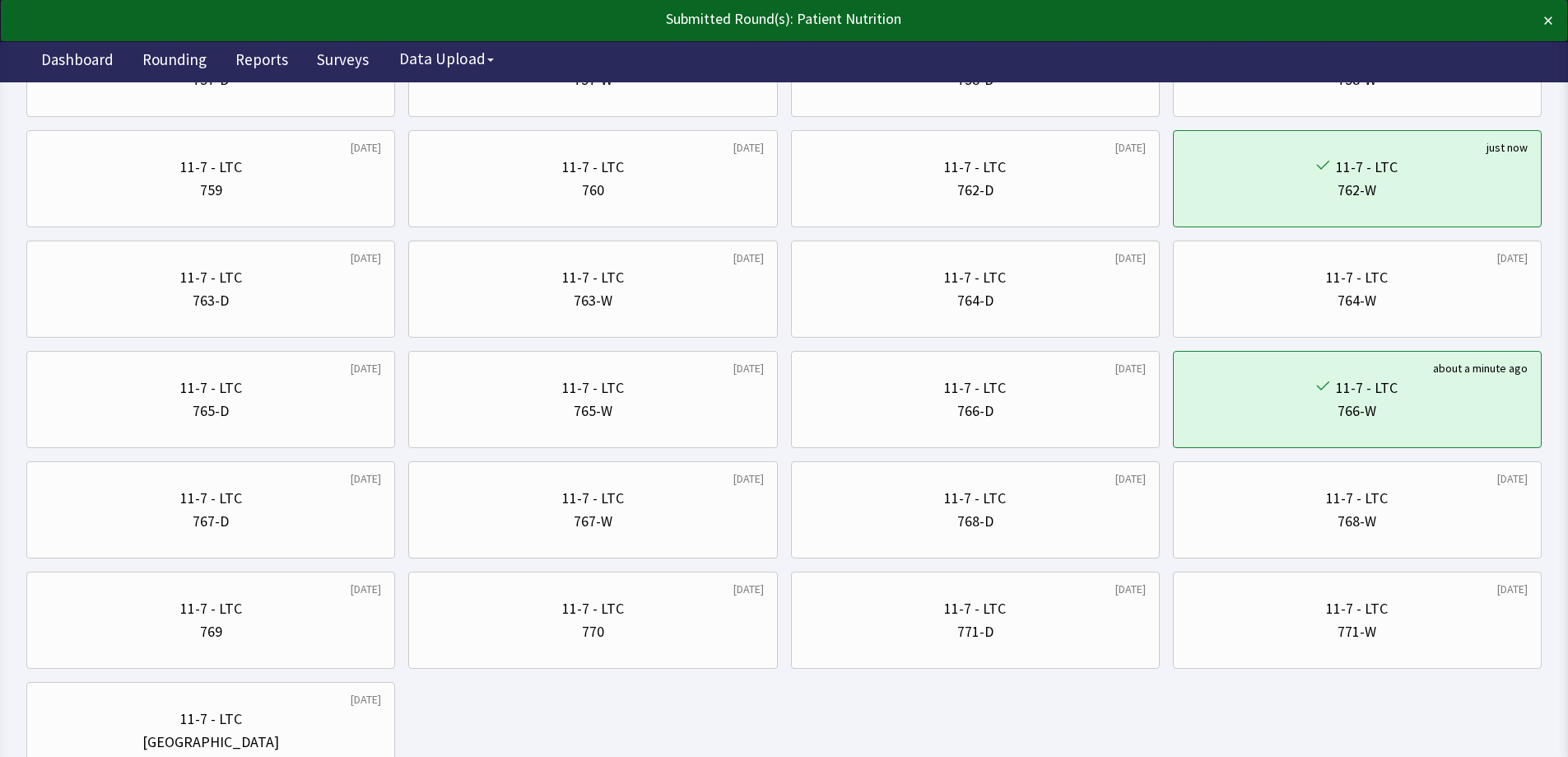
scroll to position [1338, 0]
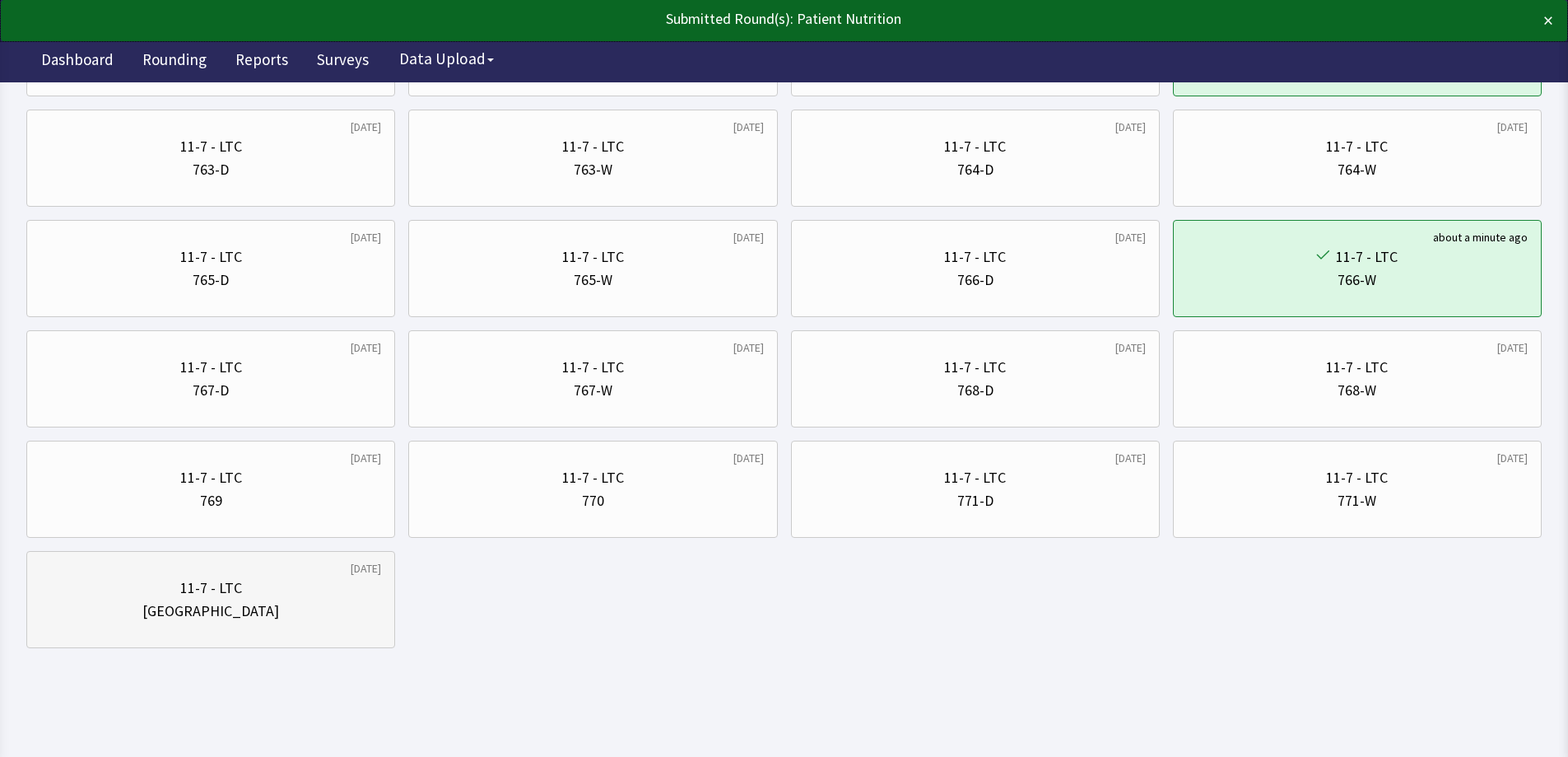
click at [199, 573] on div "11-7 - LTC Nurse Station" at bounding box center [210, 599] width 341 height 79
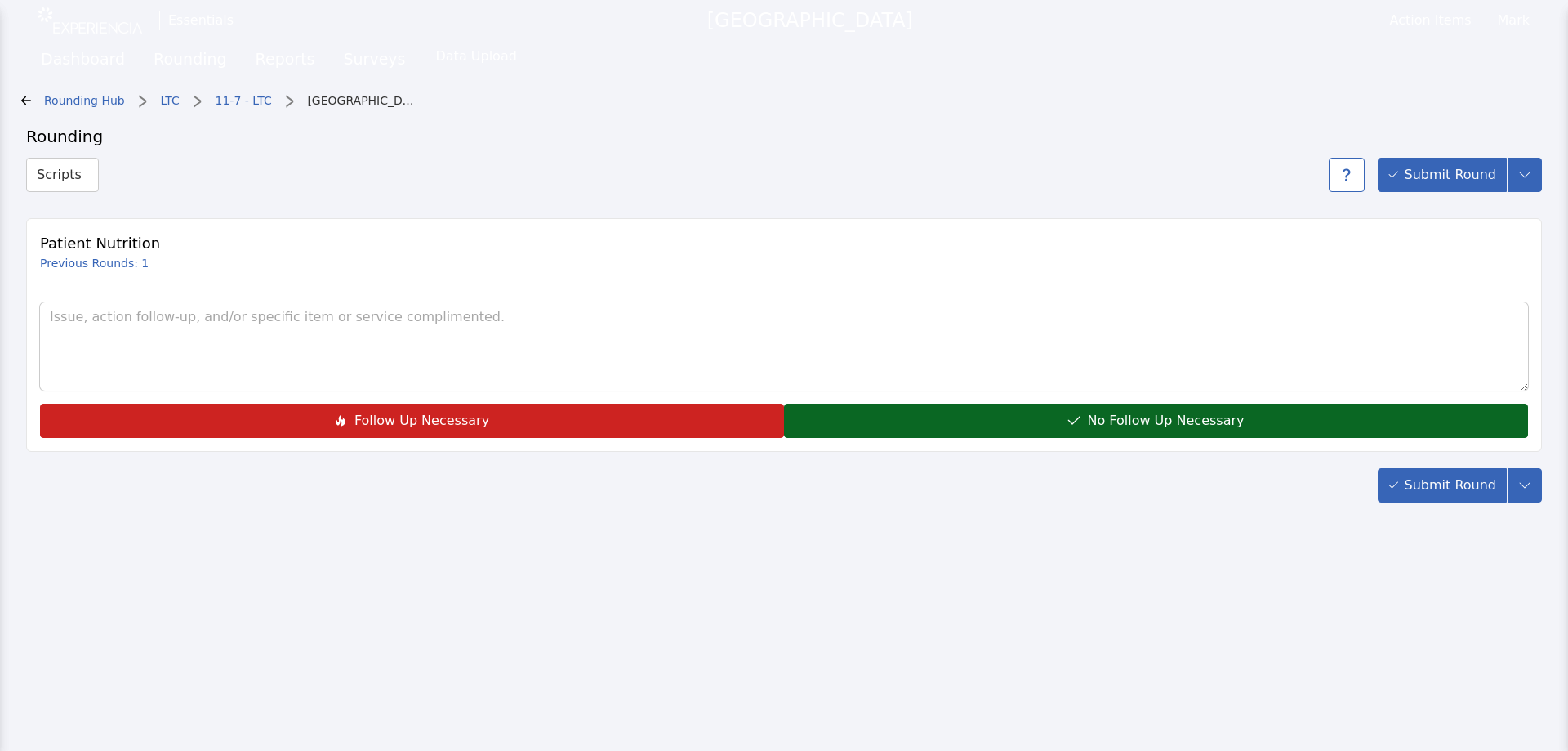
drag, startPoint x: 1164, startPoint y: 404, endPoint x: 1400, endPoint y: 459, distance: 242.3
click at [1165, 411] on span "No Follow Up Necessary" at bounding box center [1166, 420] width 157 height 19
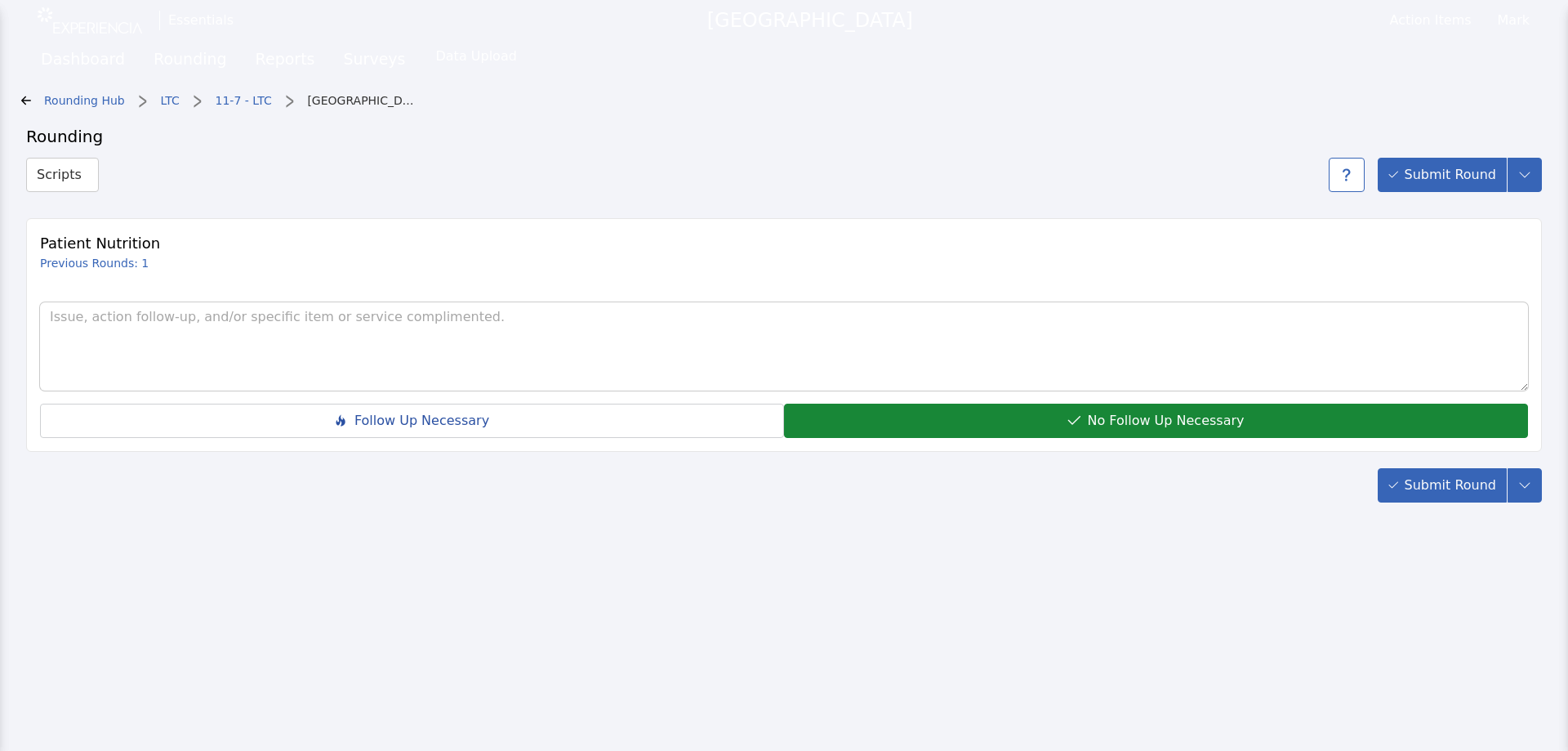
click at [1418, 475] on span "Submit Round" at bounding box center [1450, 484] width 91 height 19
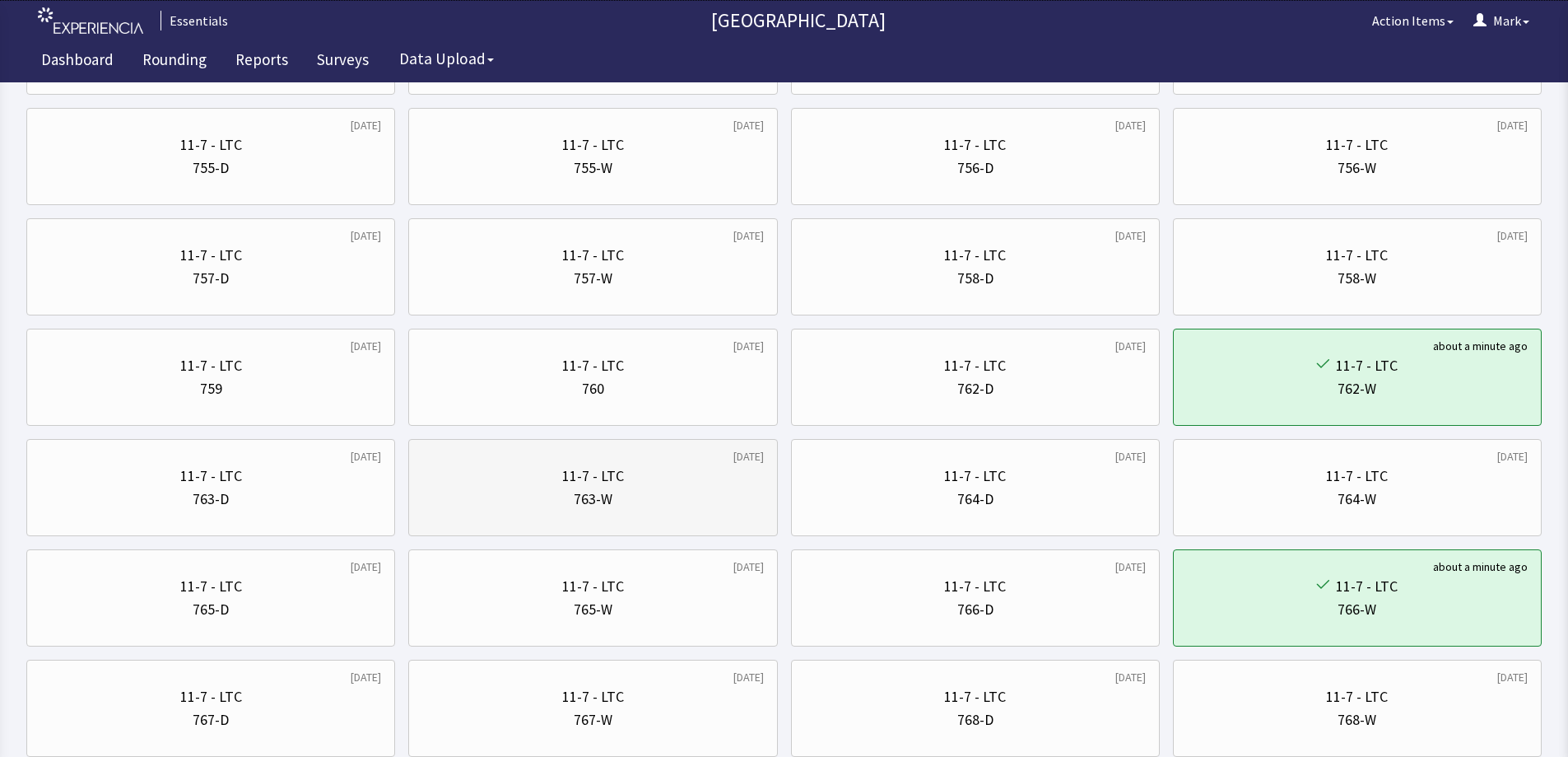
scroll to position [762, 0]
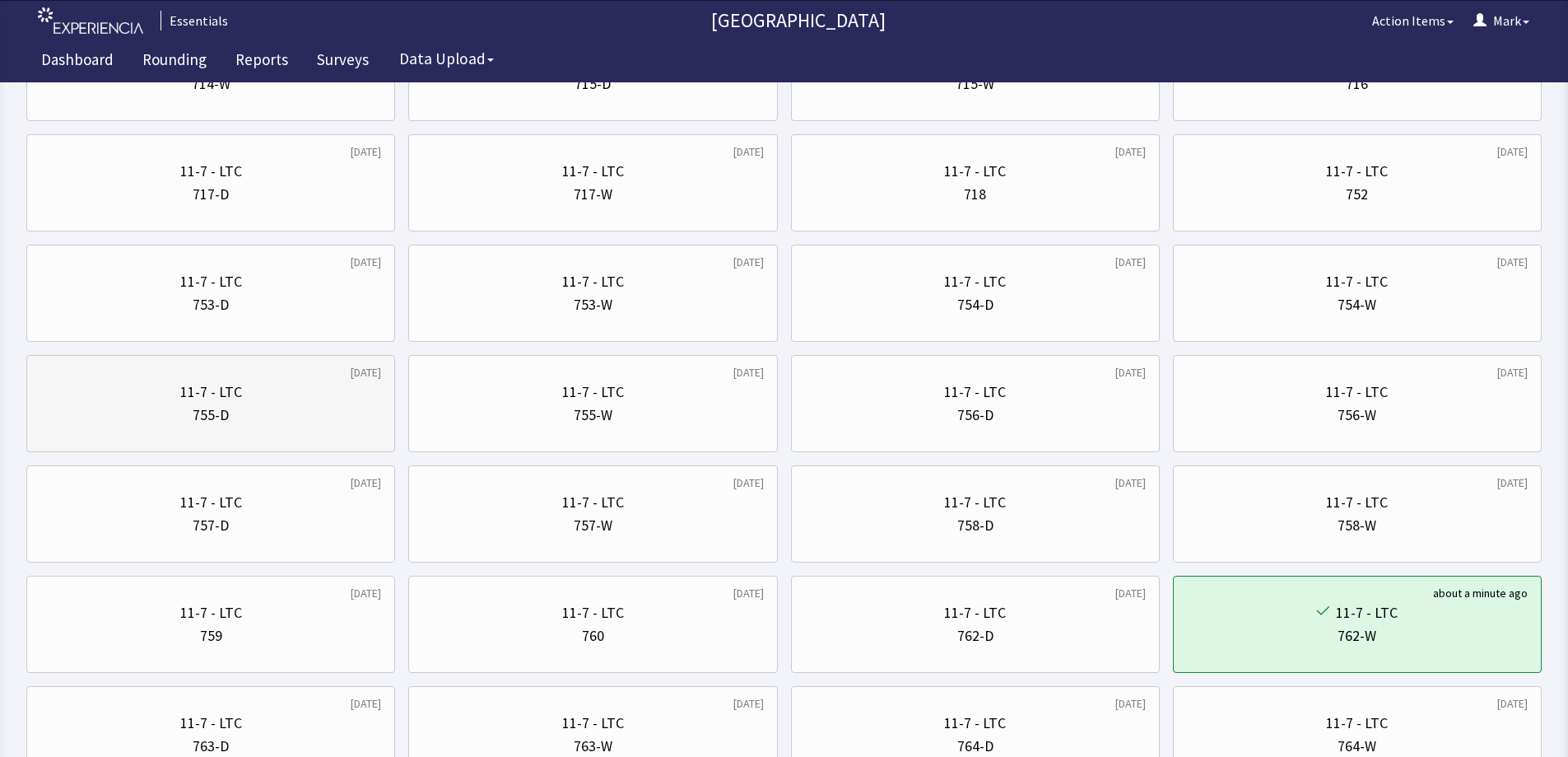
click at [307, 438] on div "11-7 - LTC 755-D" at bounding box center [210, 403] width 341 height 79
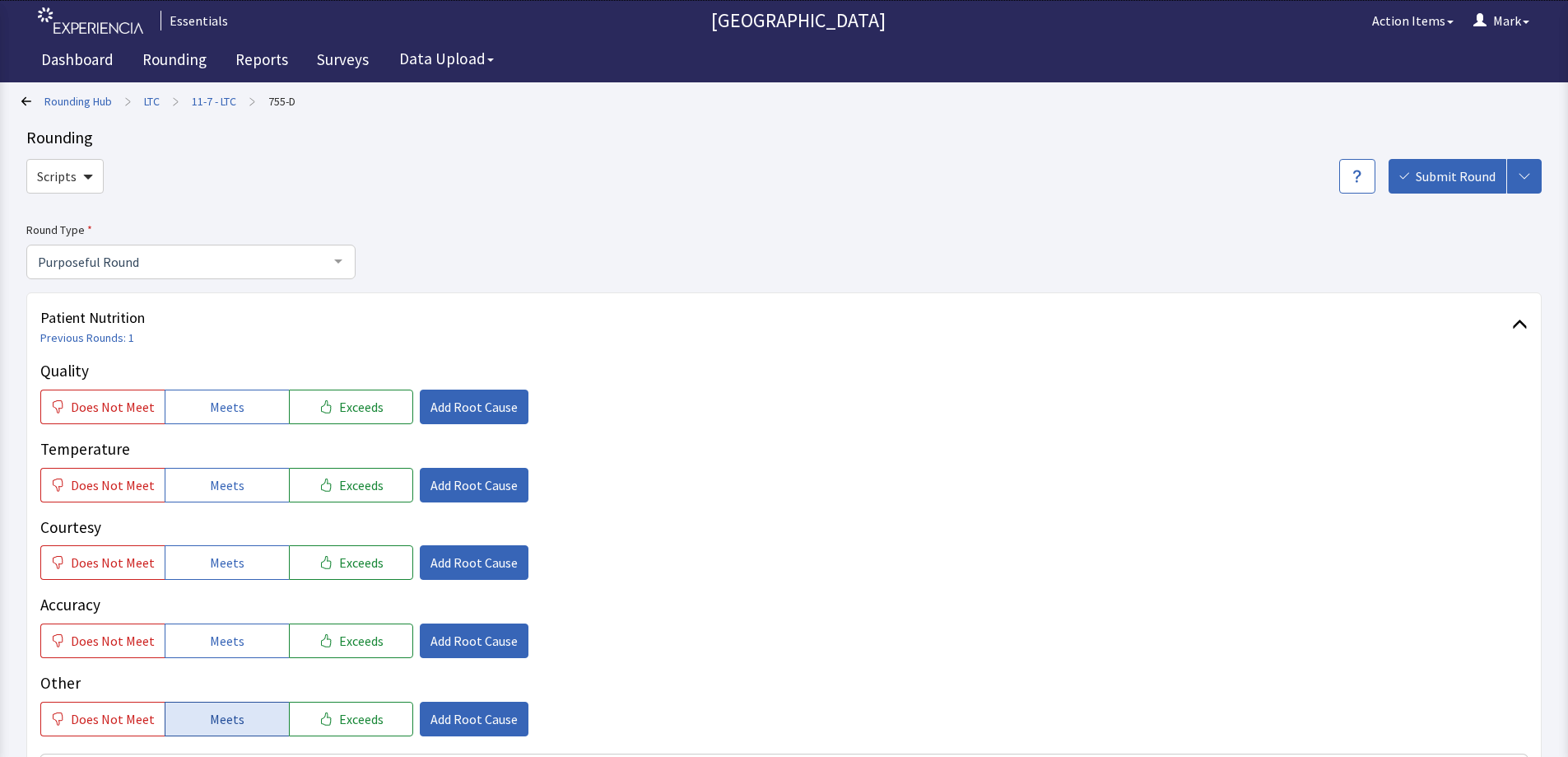
click at [253, 716] on button "Meets" at bounding box center [227, 719] width 124 height 35
click at [239, 624] on button "Meets" at bounding box center [227, 640] width 124 height 35
click at [235, 567] on span "Meets" at bounding box center [227, 562] width 35 height 20
click at [231, 479] on span "Meets" at bounding box center [227, 485] width 35 height 20
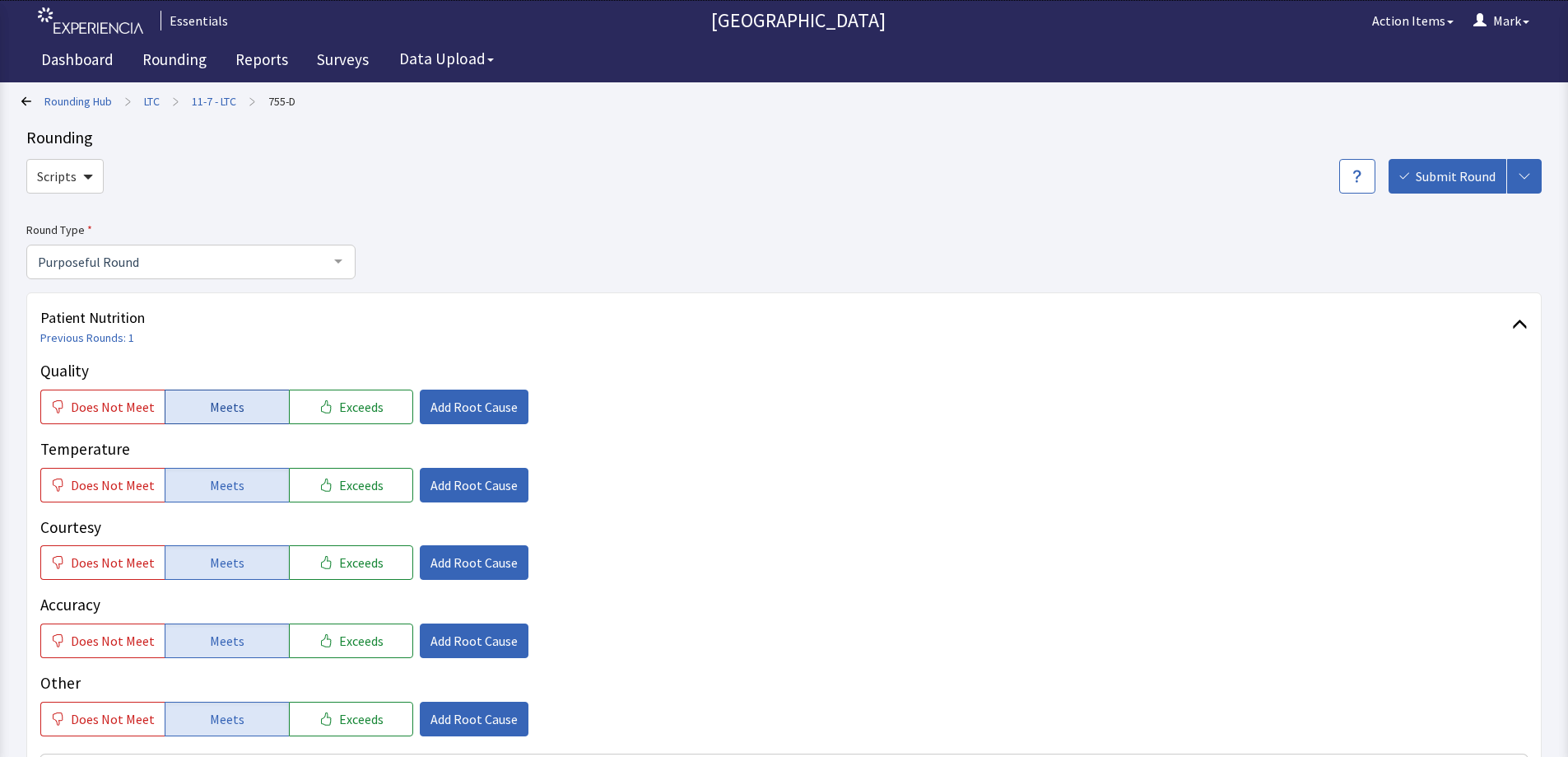
click at [233, 421] on button "Meets" at bounding box center [227, 407] width 124 height 35
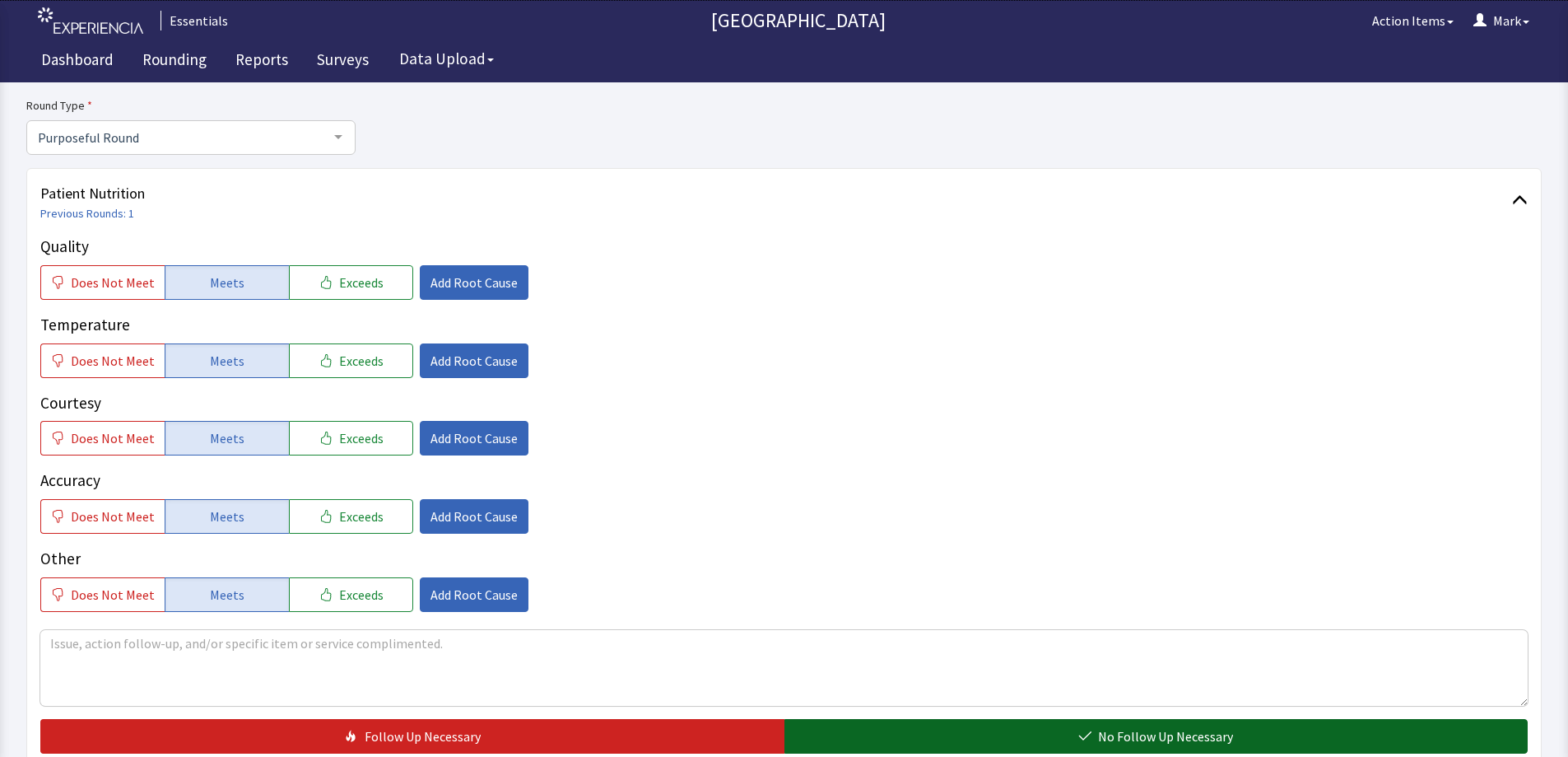
scroll to position [247, 0]
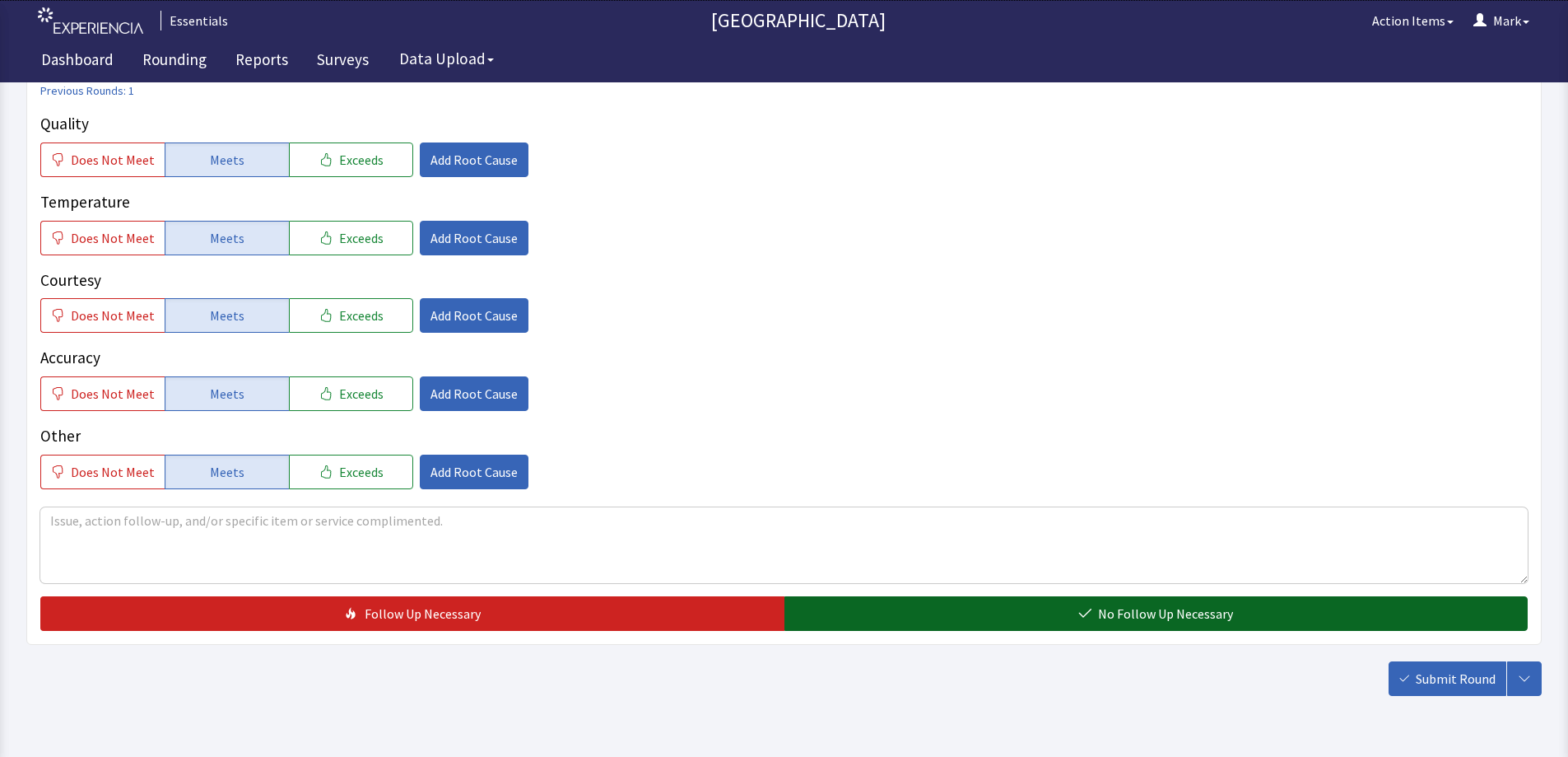
click at [1200, 604] on span "No Follow Up Necessary" at bounding box center [1166, 613] width 135 height 20
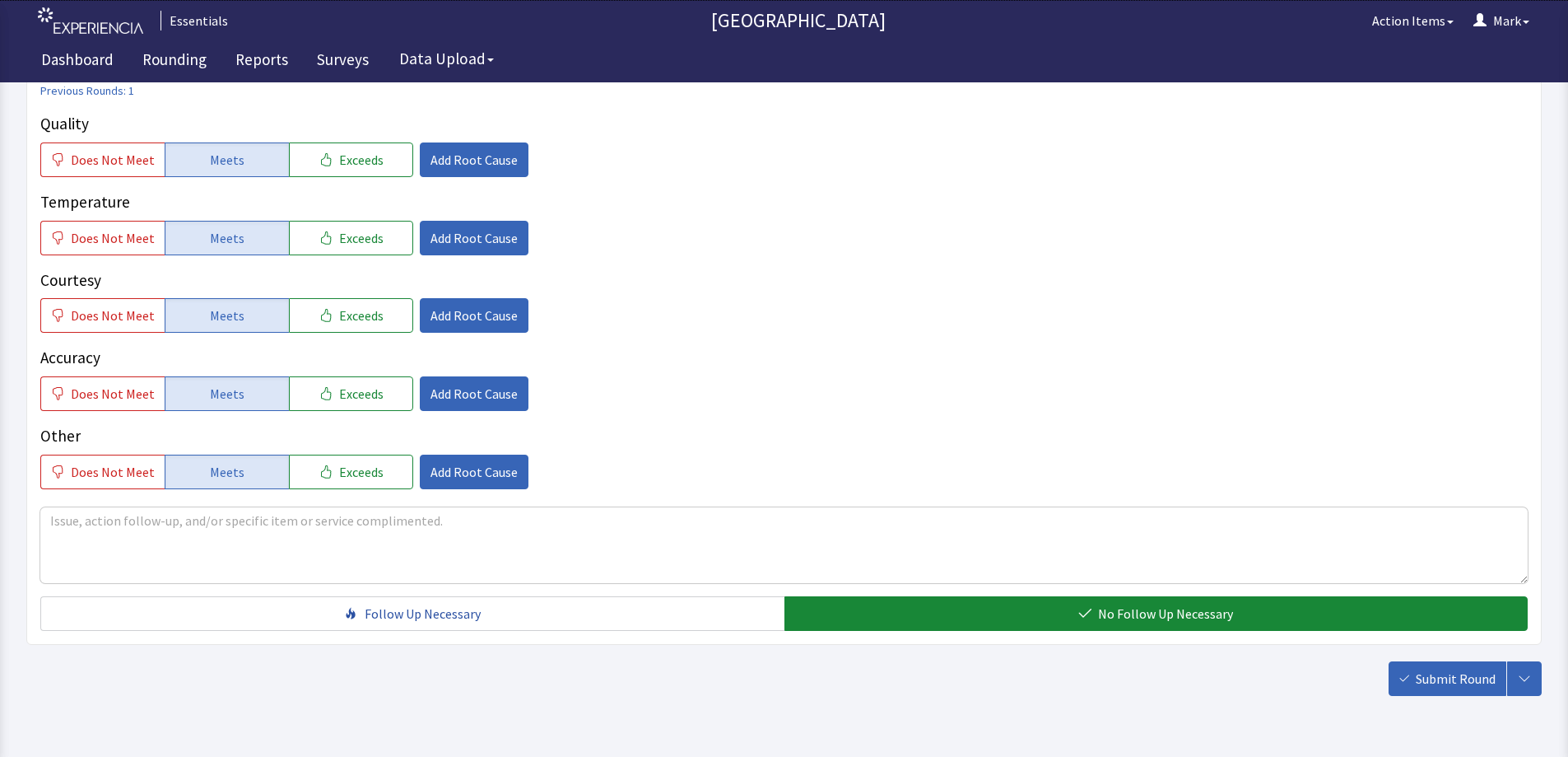
click at [1457, 681] on span "Submit Round" at bounding box center [1456, 678] width 80 height 20
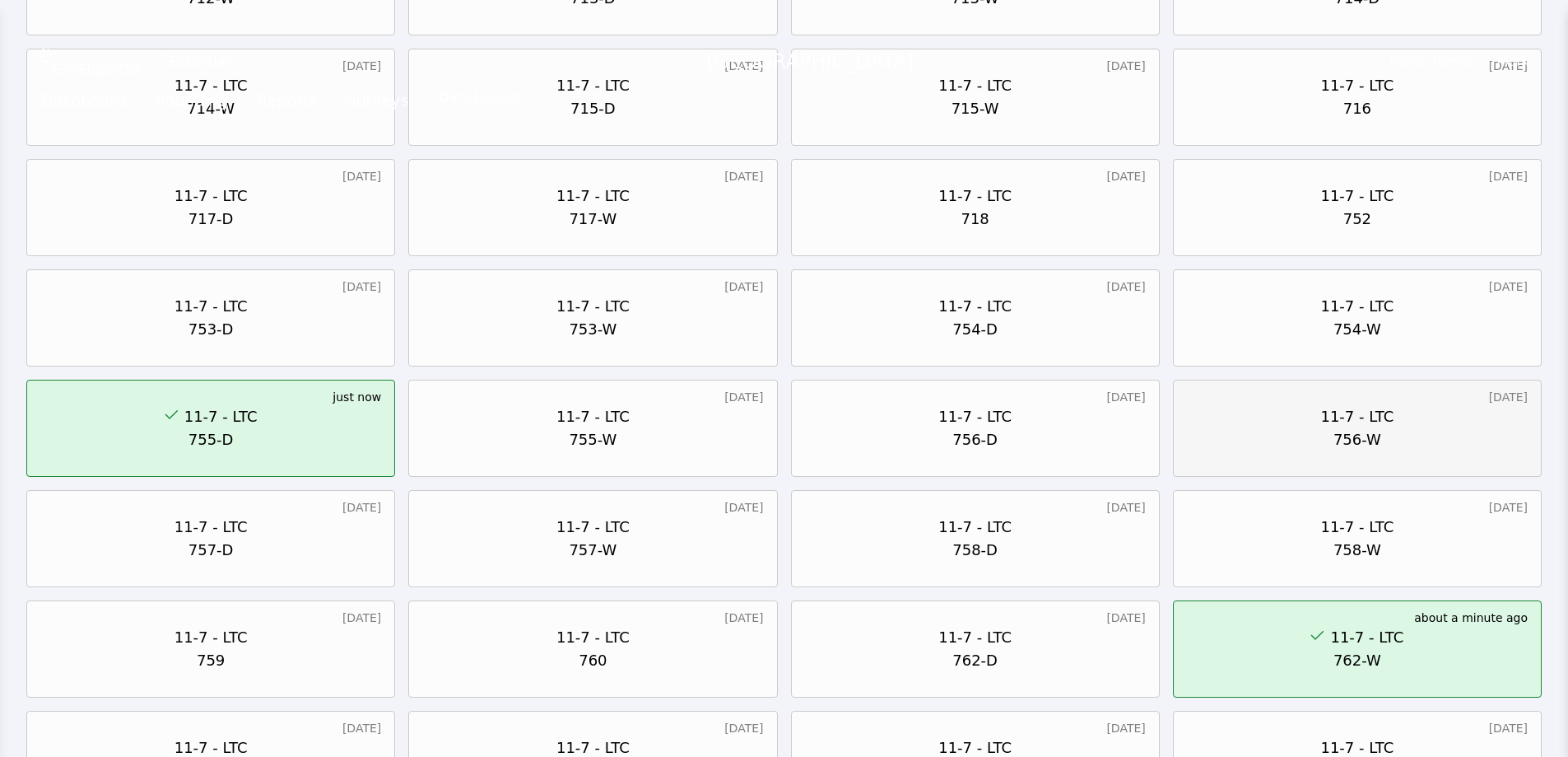
scroll to position [741, 0]
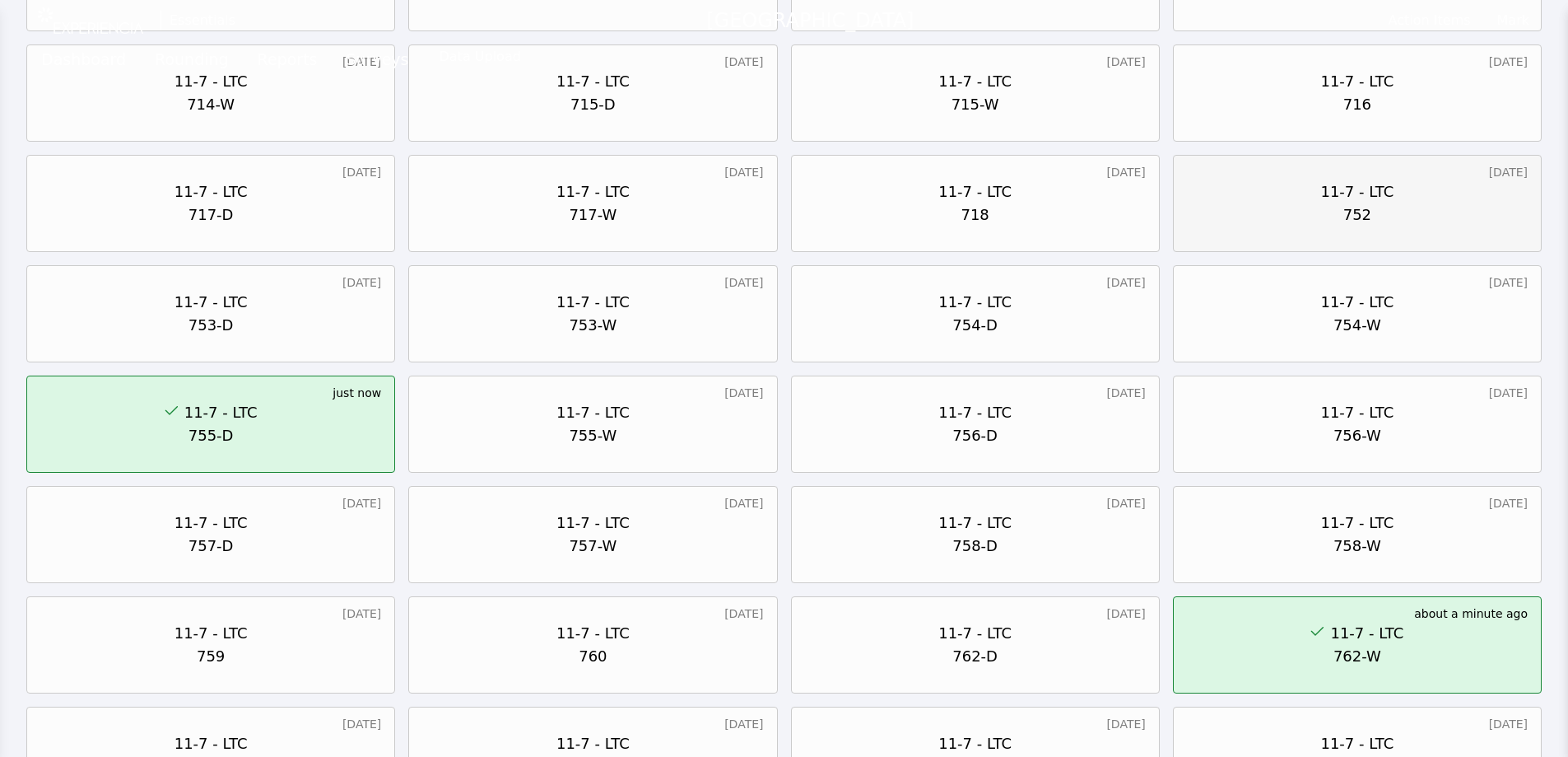
click at [1348, 208] on div "752" at bounding box center [1357, 214] width 28 height 23
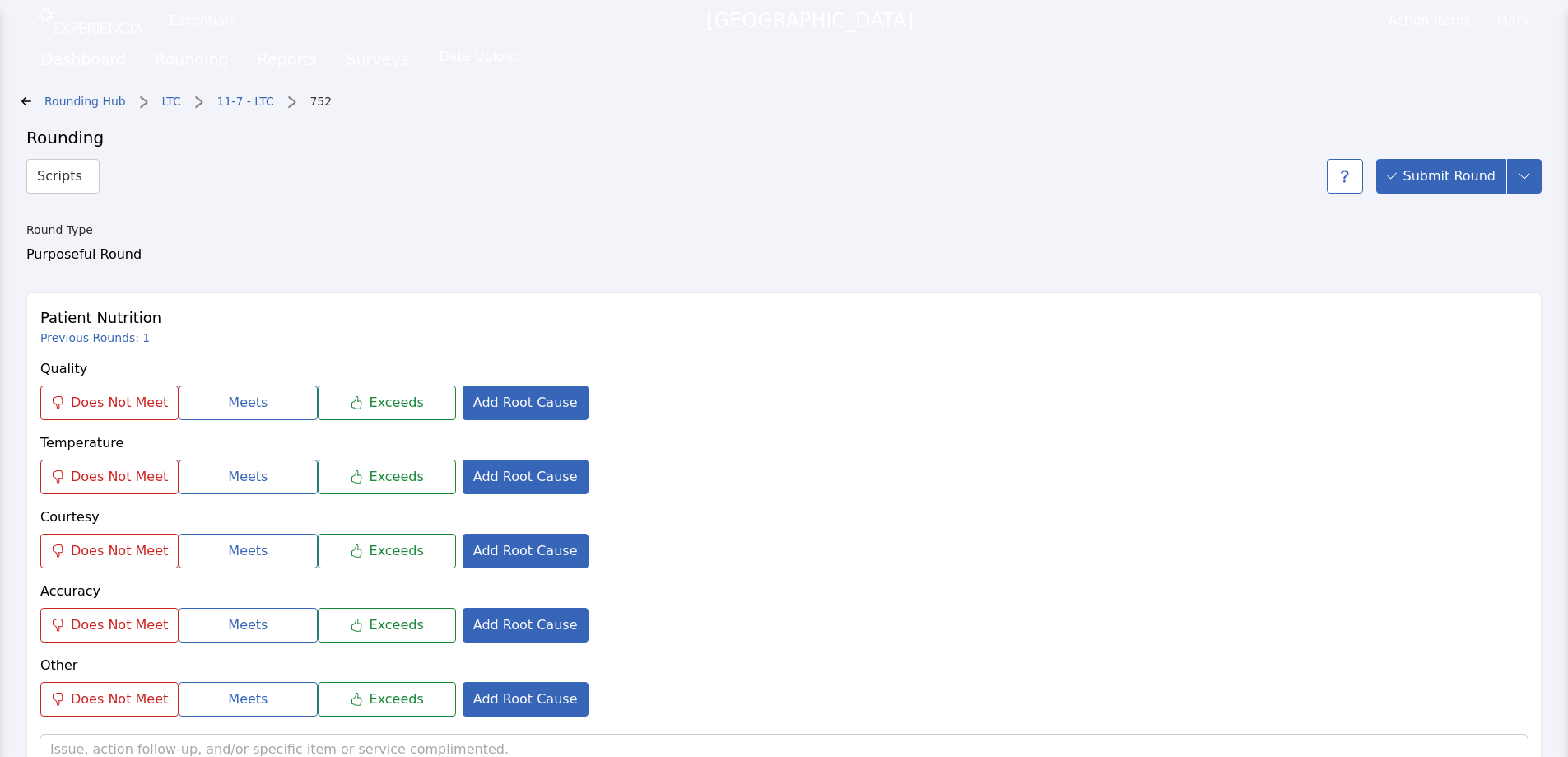
click at [525, 361] on p "Quality" at bounding box center [784, 368] width 1488 height 20
click at [847, 406] on div "Does Not Meet Meets Exceeds Add Root Cause" at bounding box center [784, 402] width 1488 height 35
click at [264, 81] on link "Reports" at bounding box center [288, 61] width 85 height 41
click at [262, 65] on link "Reports" at bounding box center [288, 61] width 85 height 41
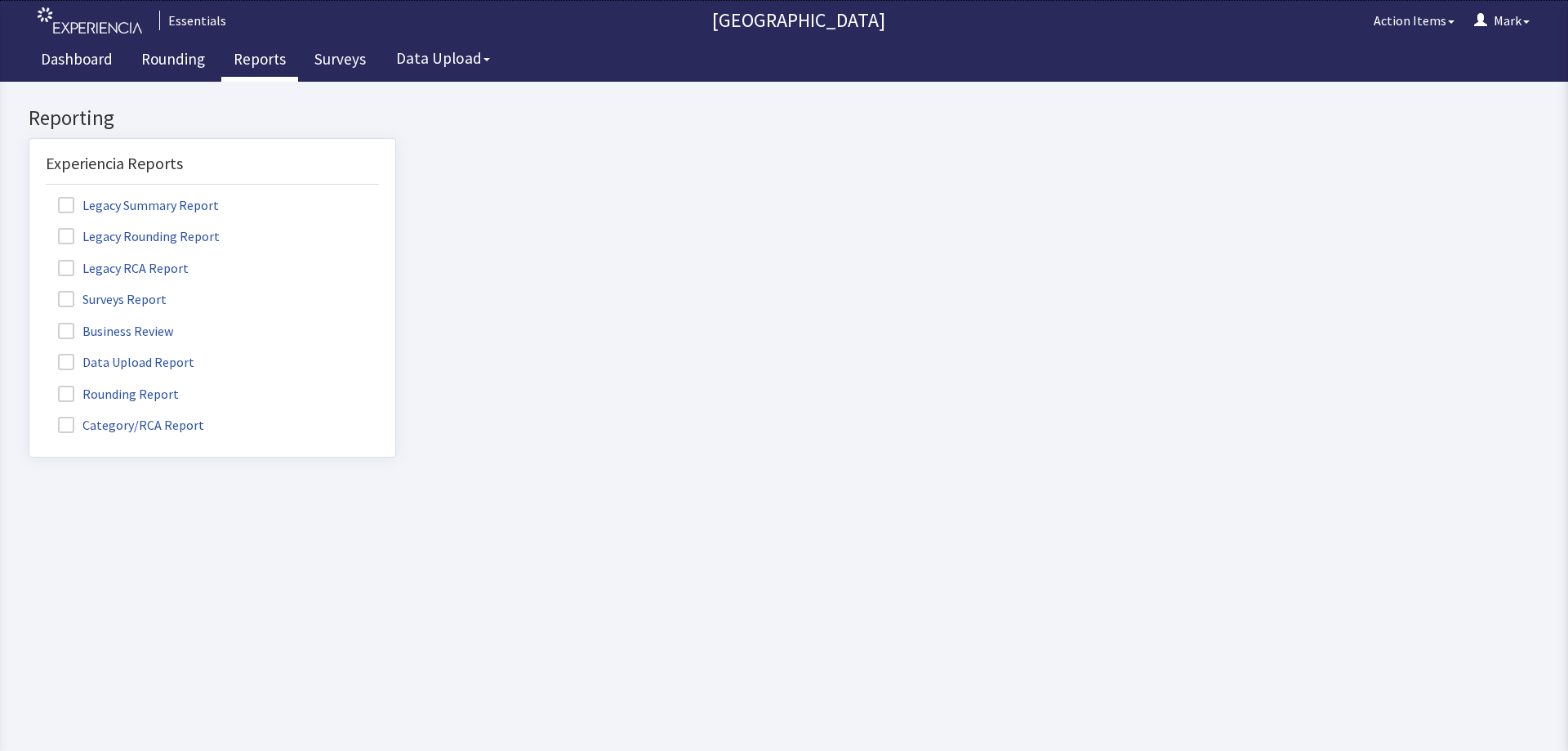
click at [64, 433] on label "Category/RCA Report" at bounding box center [132, 424] width 175 height 21
click at [30, 416] on input "Category/RCA Report" at bounding box center [30, 416] width 0 height 0
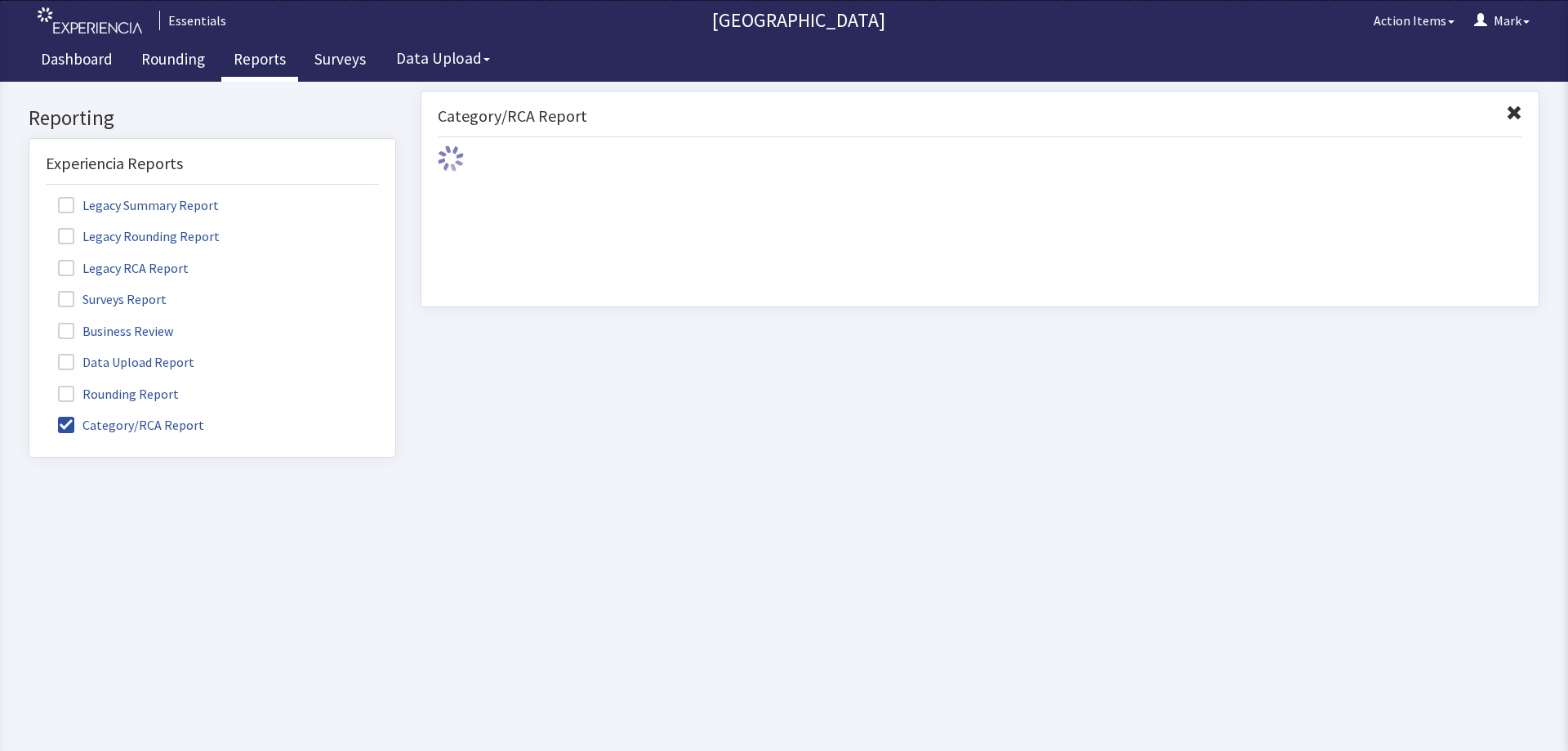
click at [64, 397] on span at bounding box center [66, 393] width 16 height 16
click at [30, 385] on input "Rounding Report" at bounding box center [30, 385] width 0 height 0
